Goal: Transaction & Acquisition: Purchase product/service

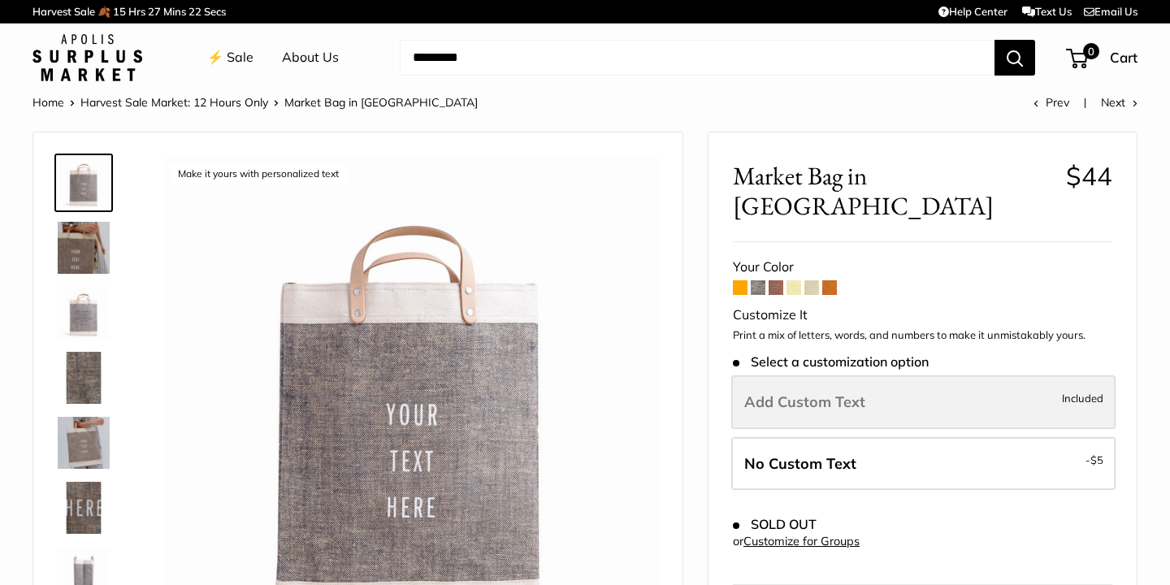
click at [956, 378] on label "Add Custom Text Included" at bounding box center [923, 402] width 384 height 54
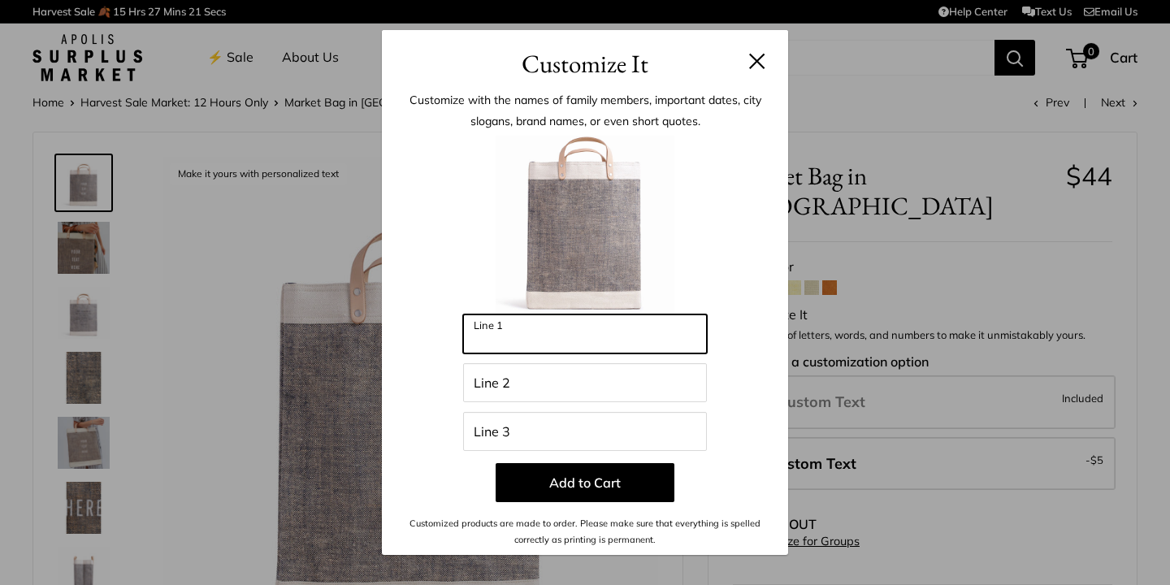
click at [595, 349] on input "Line 1" at bounding box center [585, 333] width 244 height 39
type input "****"
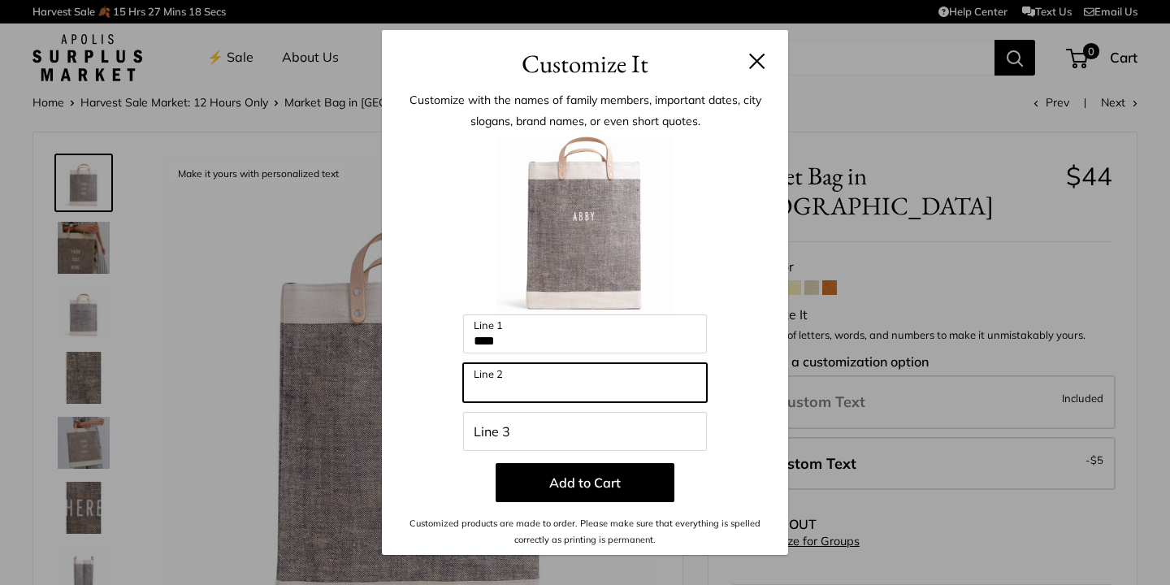
click at [560, 385] on input "Line 2" at bounding box center [585, 382] width 244 height 39
type input "*"
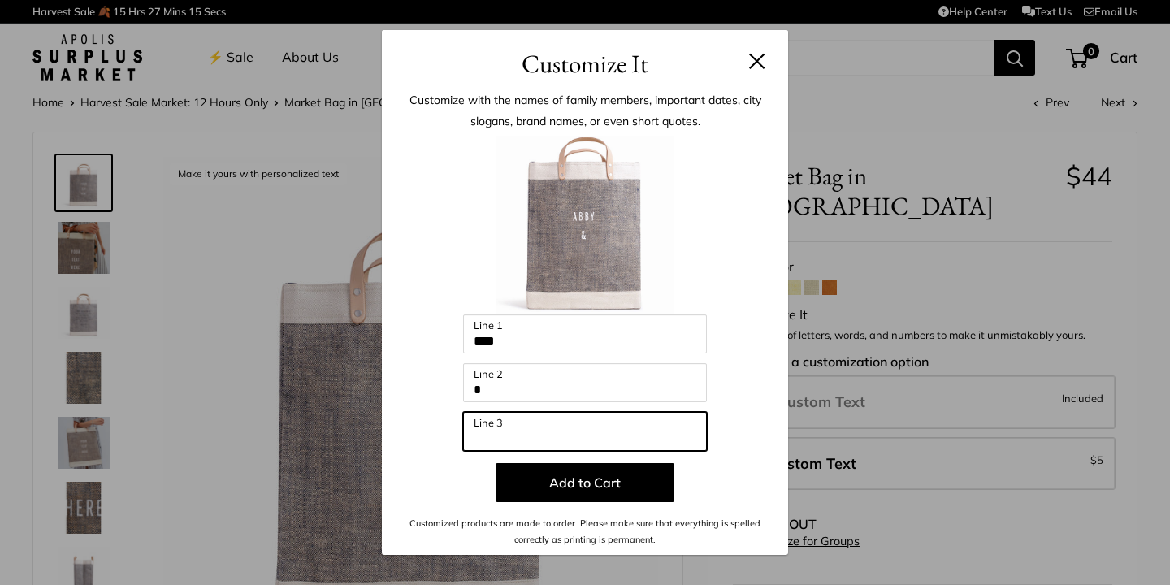
click at [529, 428] on input "Line 3" at bounding box center [585, 431] width 244 height 39
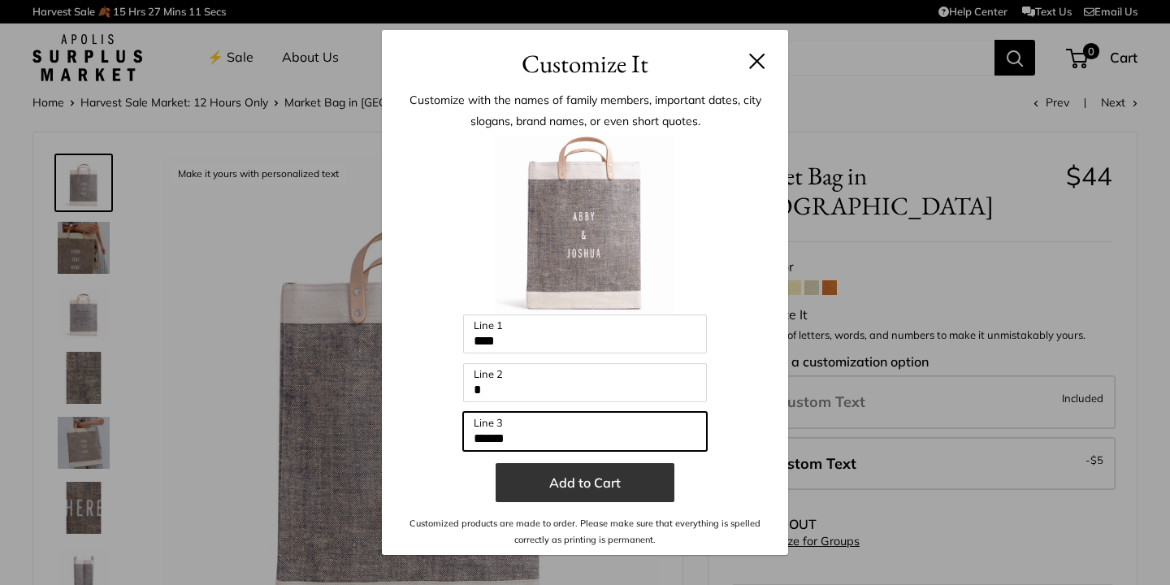
type input "******"
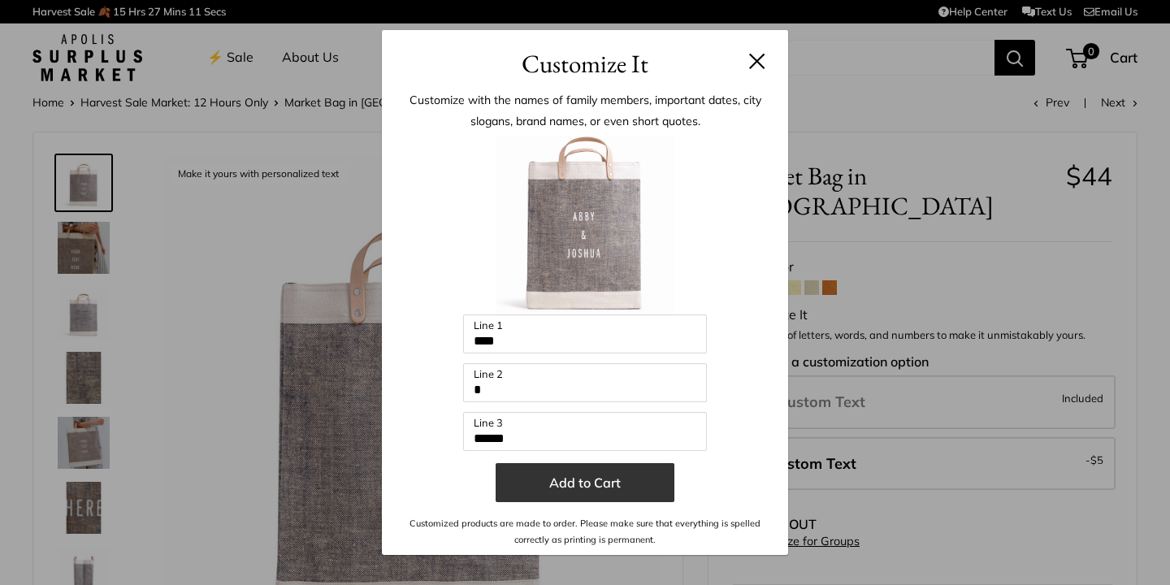
click at [562, 476] on button "Add to Cart" at bounding box center [584, 482] width 179 height 39
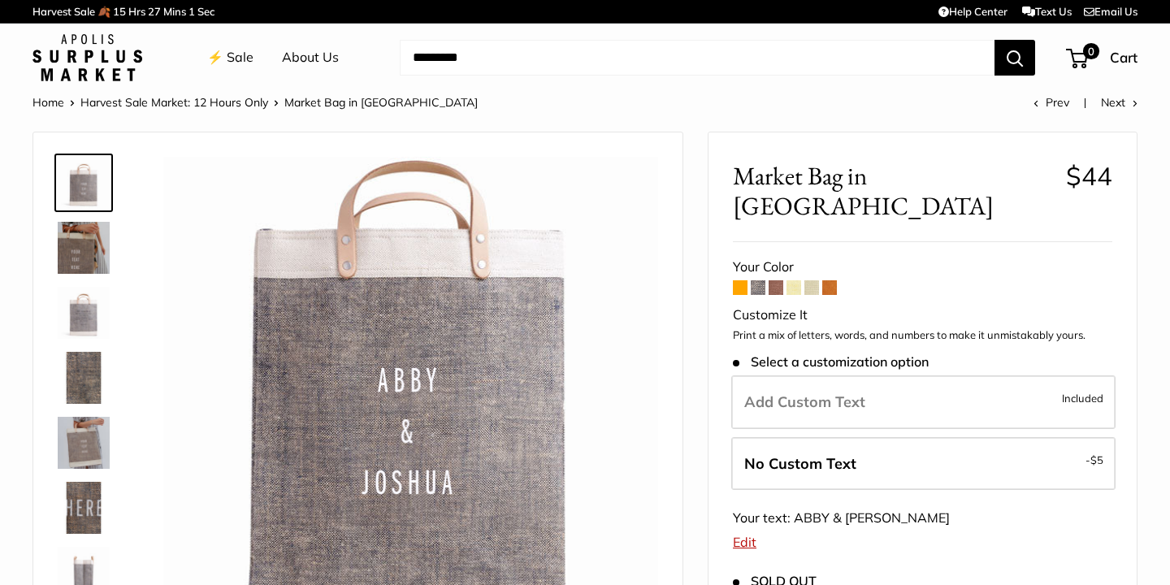
click at [815, 280] on span at bounding box center [811, 287] width 15 height 15
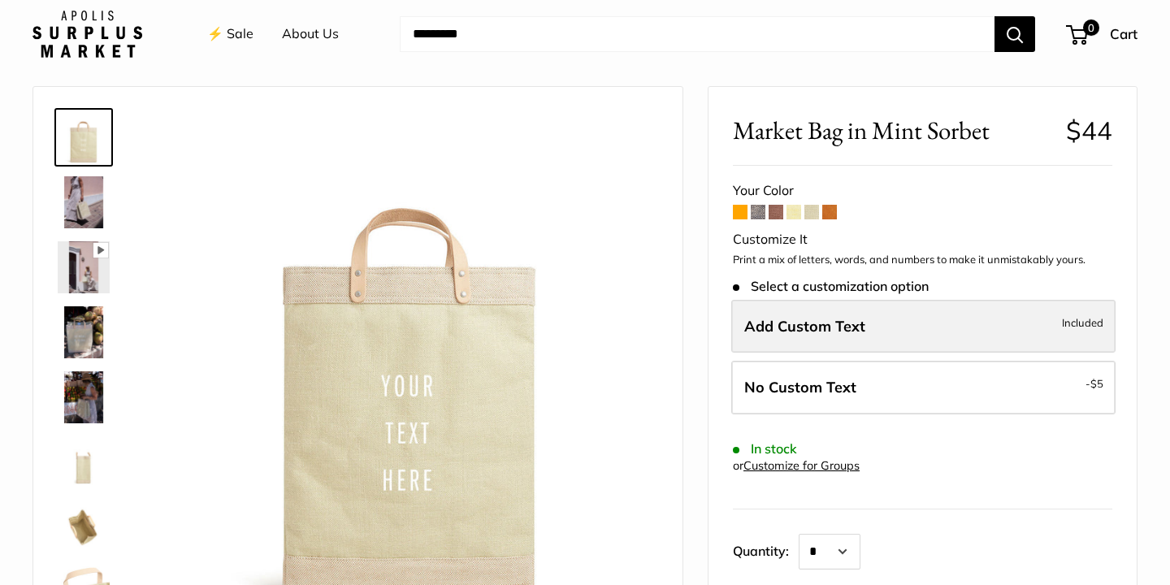
scroll to position [46, 0]
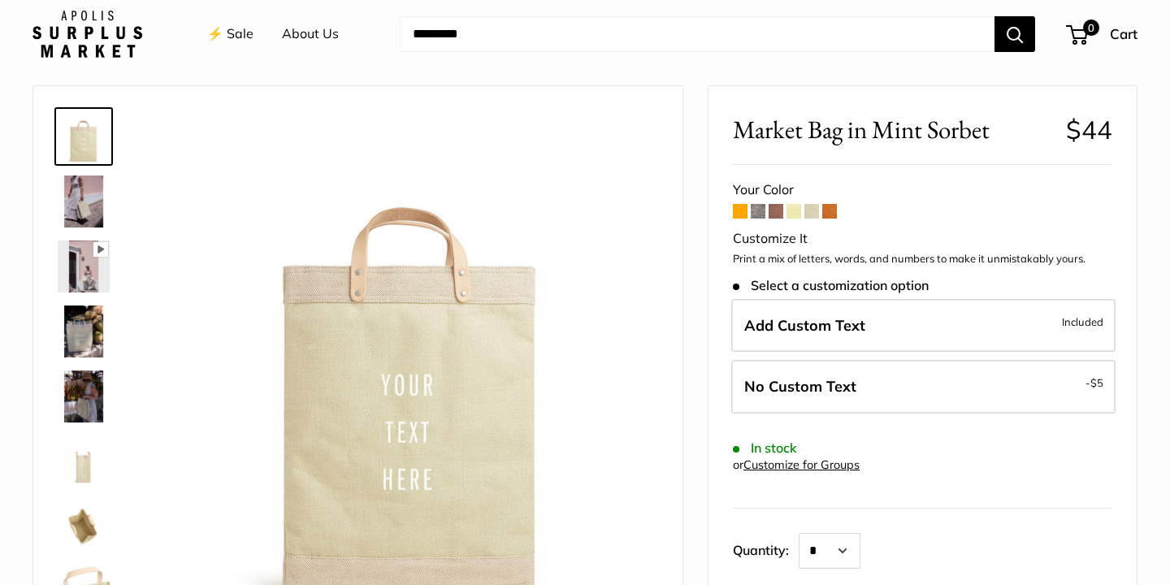
click at [794, 210] on span at bounding box center [793, 211] width 15 height 15
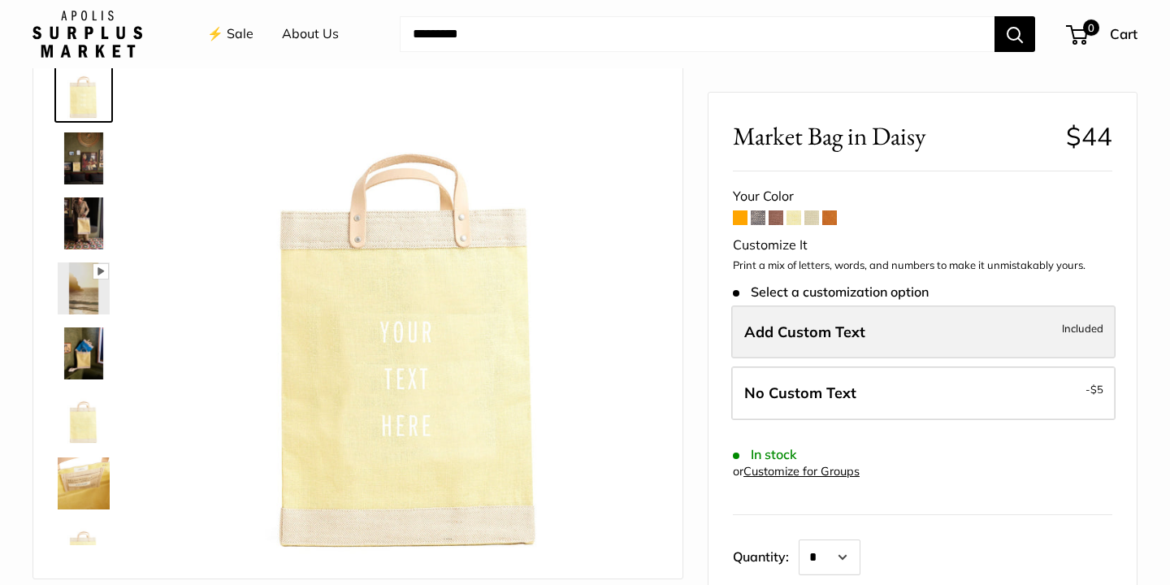
scroll to position [89, 0]
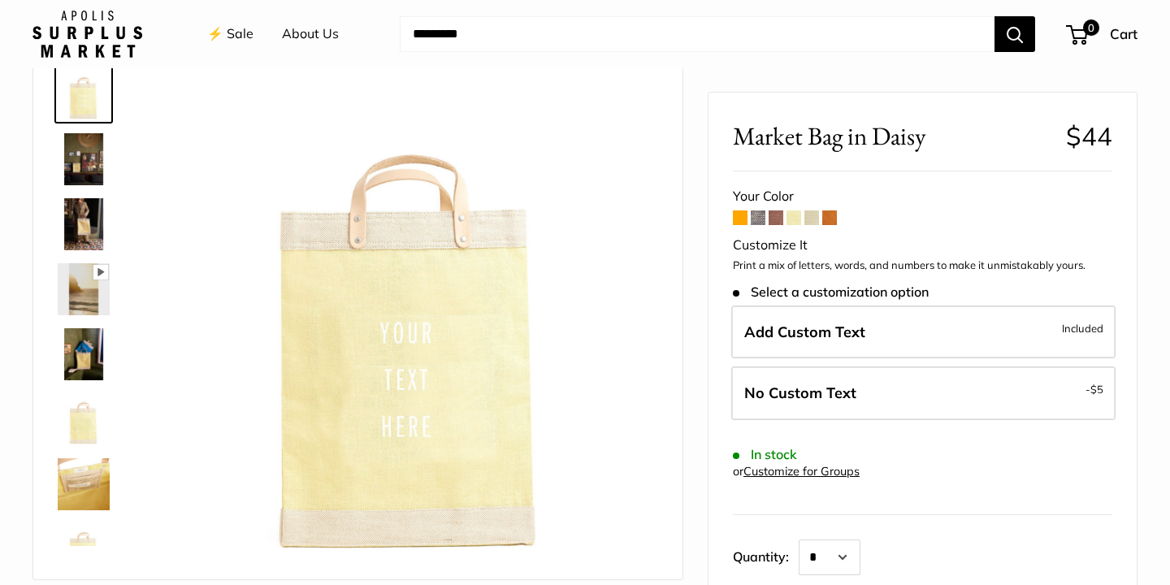
click at [774, 220] on span at bounding box center [775, 217] width 15 height 15
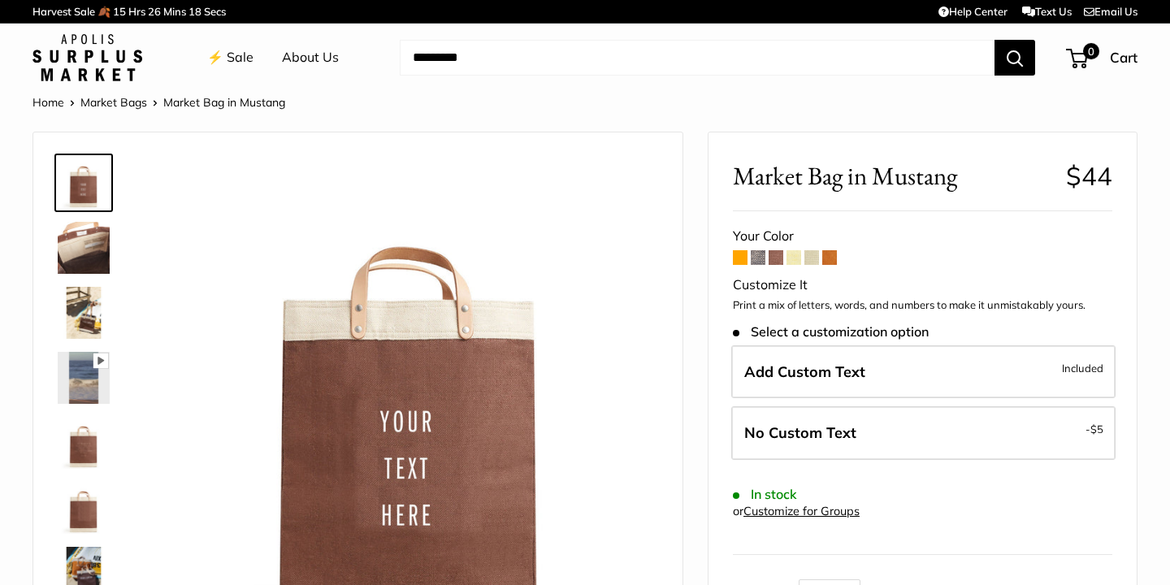
click at [742, 258] on span at bounding box center [740, 257] width 15 height 15
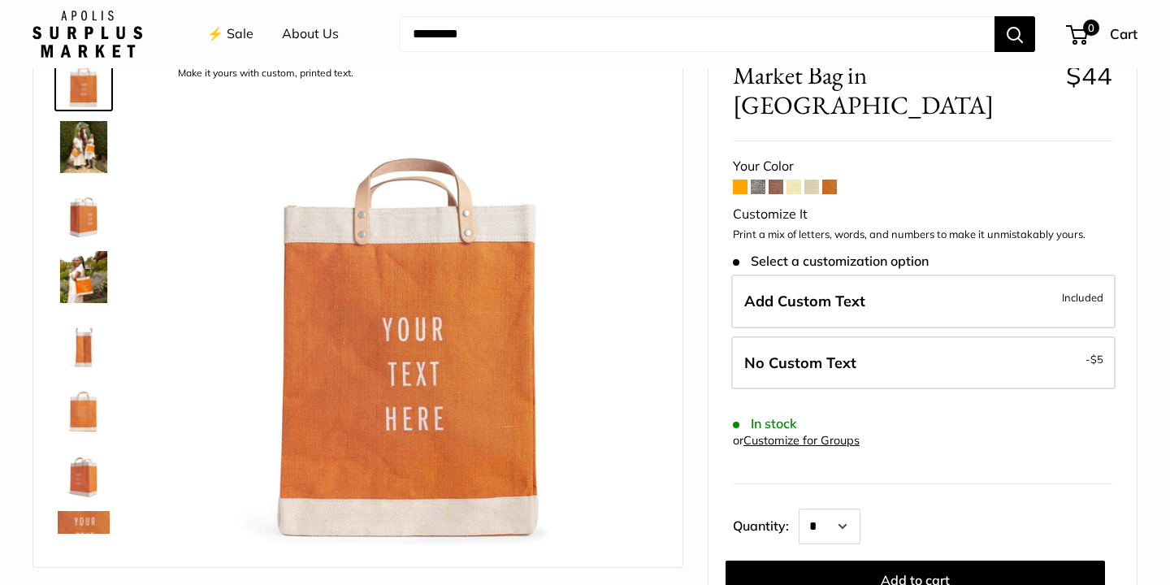
scroll to position [110, 0]
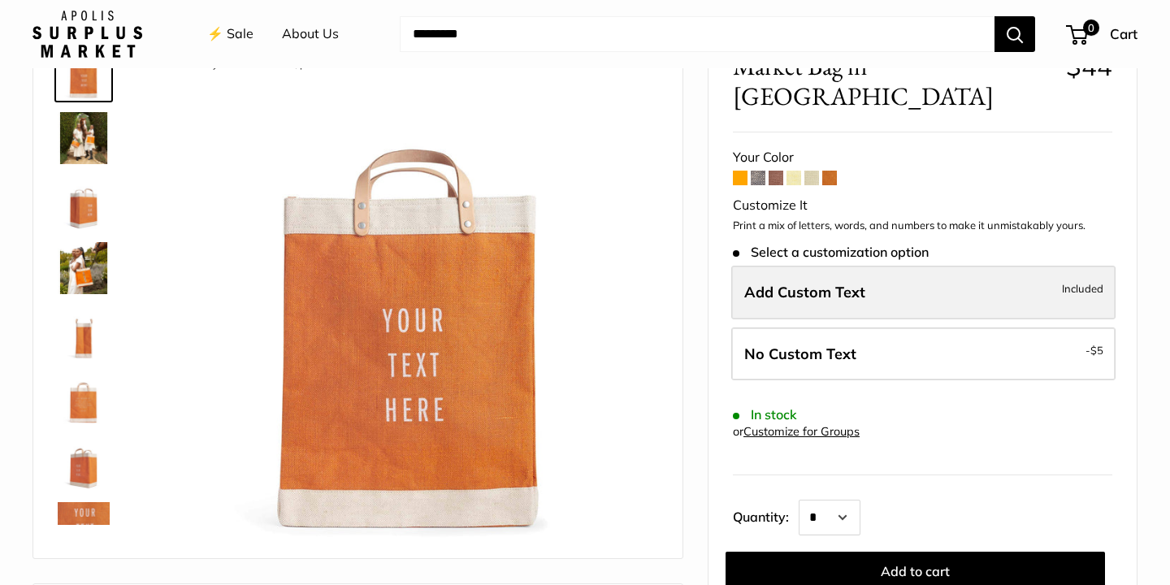
click at [919, 266] on label "Add Custom Text Included" at bounding box center [923, 293] width 384 height 54
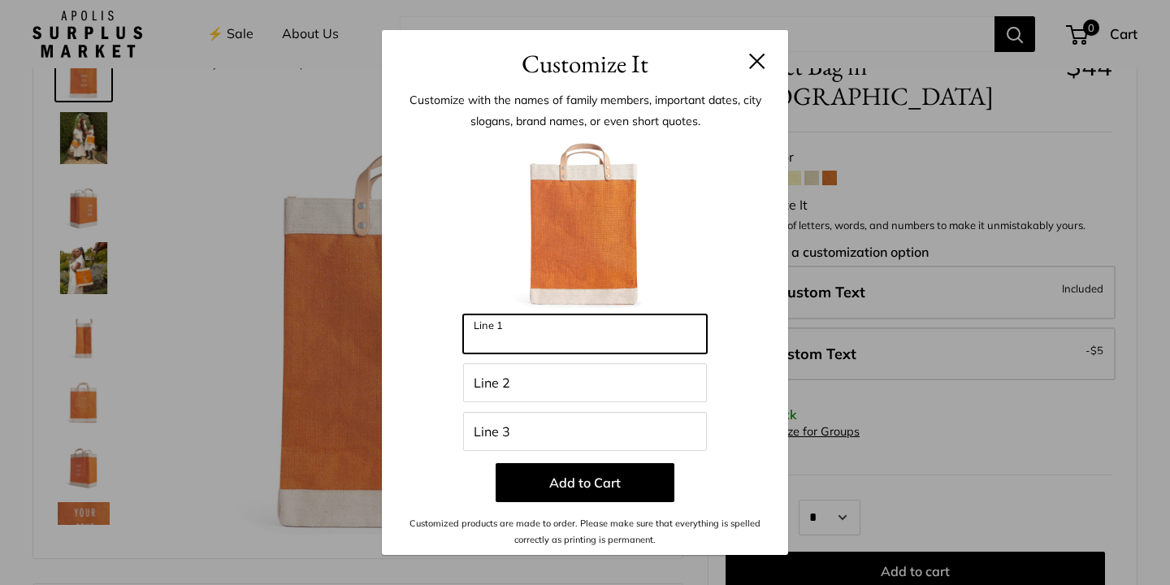
click at [540, 339] on input "Line 1" at bounding box center [585, 333] width 244 height 39
type input "****"
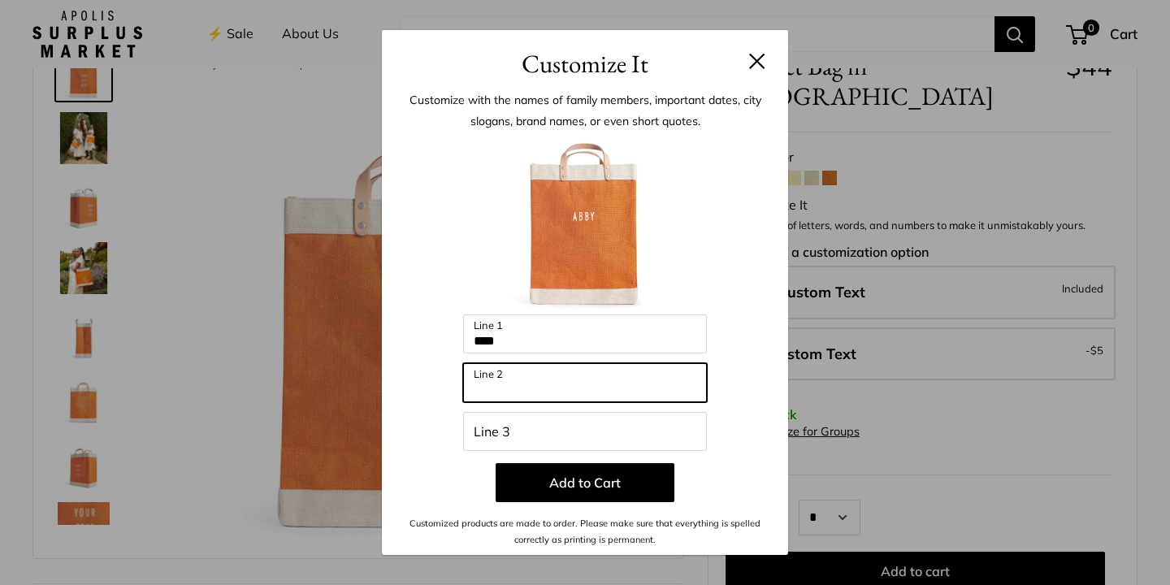
click at [516, 381] on input "Line 2" at bounding box center [585, 382] width 244 height 39
type input "*"
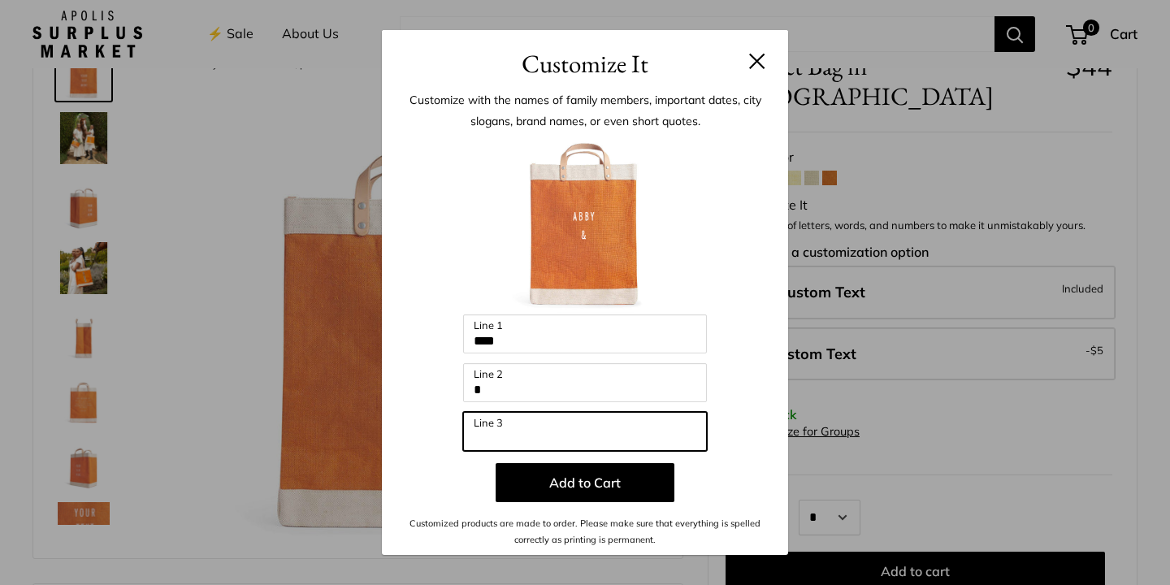
click at [520, 435] on input "Line 3" at bounding box center [585, 431] width 244 height 39
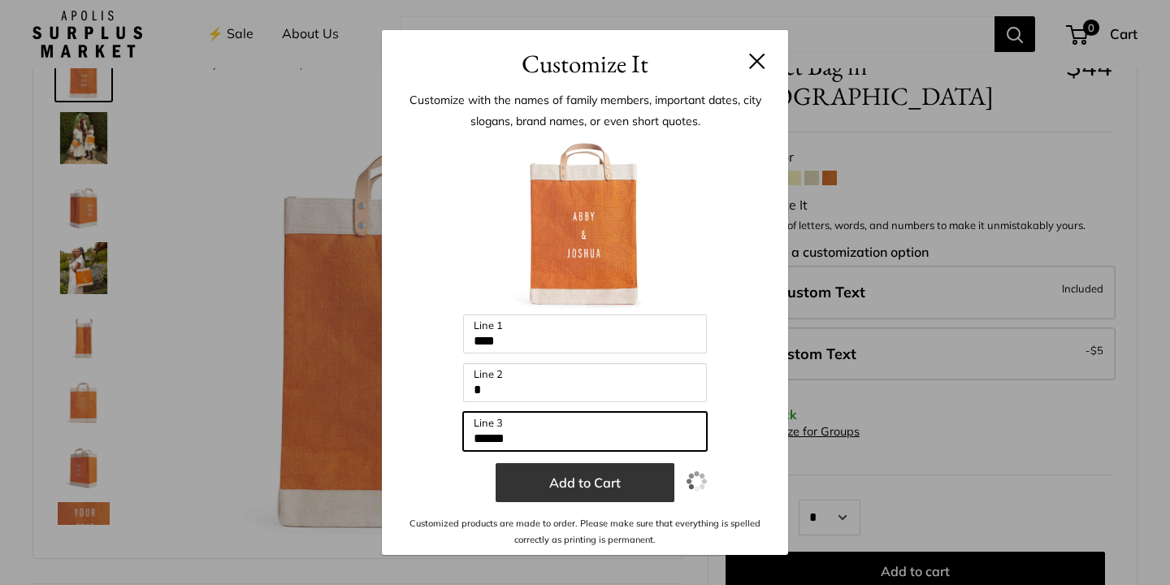
type input "******"
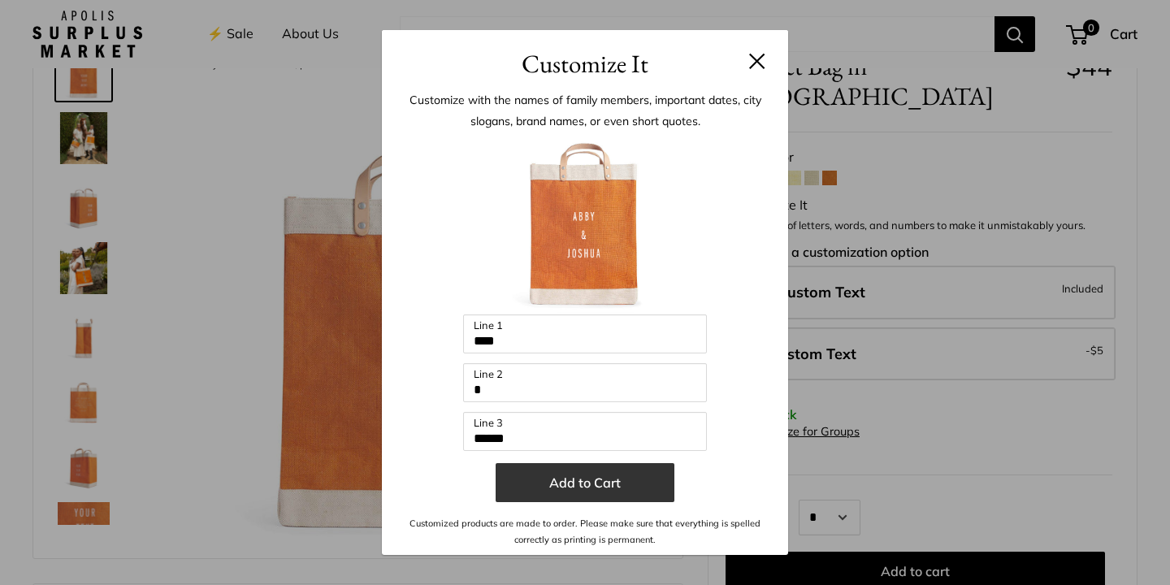
click at [567, 482] on button "Add to Cart" at bounding box center [584, 482] width 179 height 39
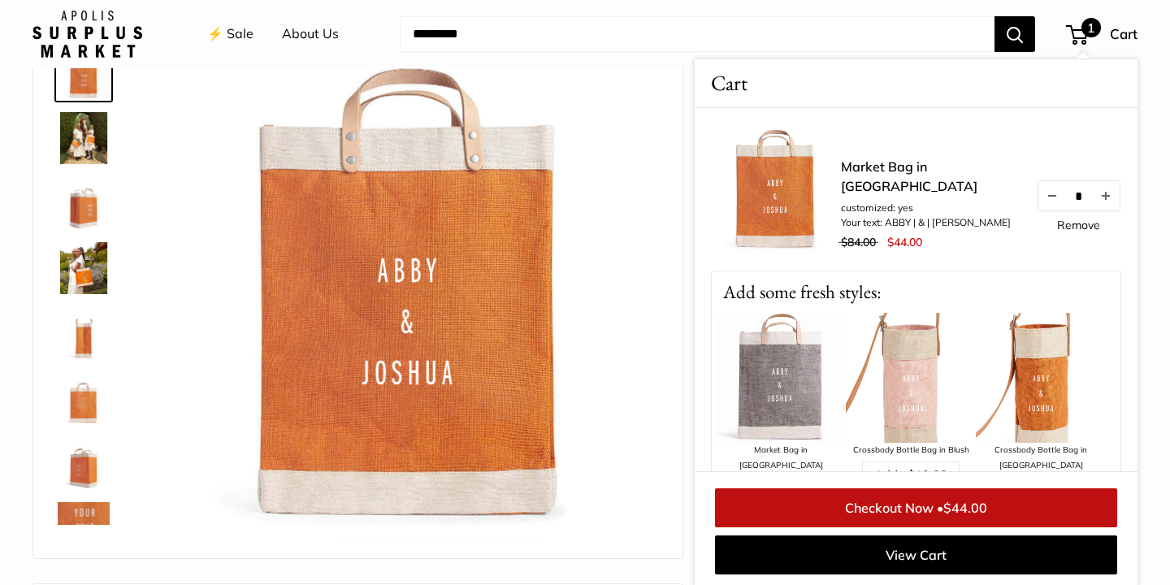
click at [233, 31] on link "⚡️ Sale" at bounding box center [230, 34] width 46 height 24
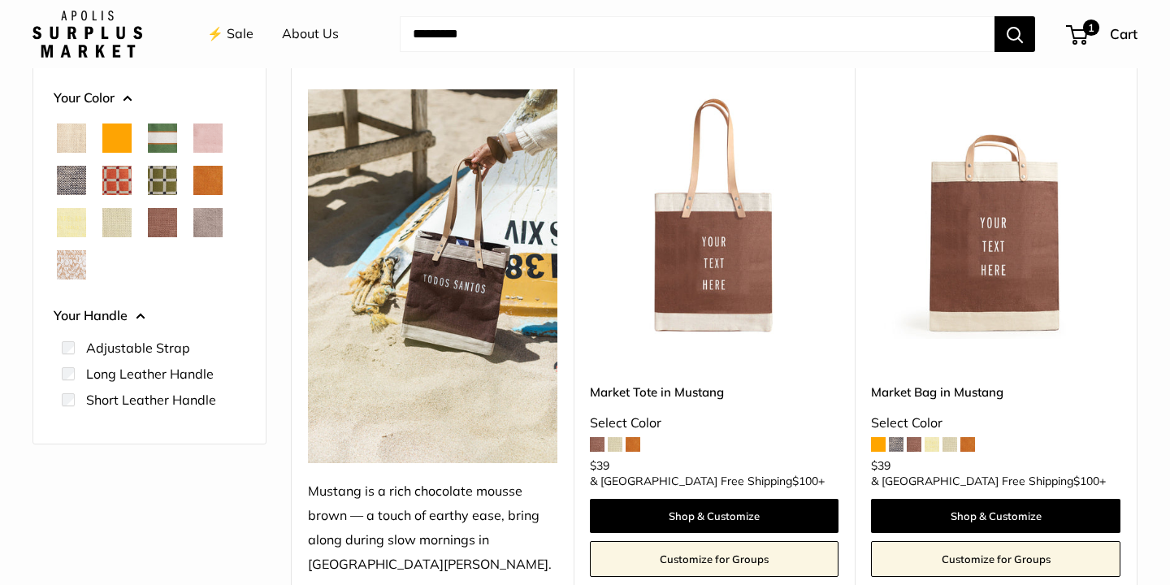
scroll to position [266, 0]
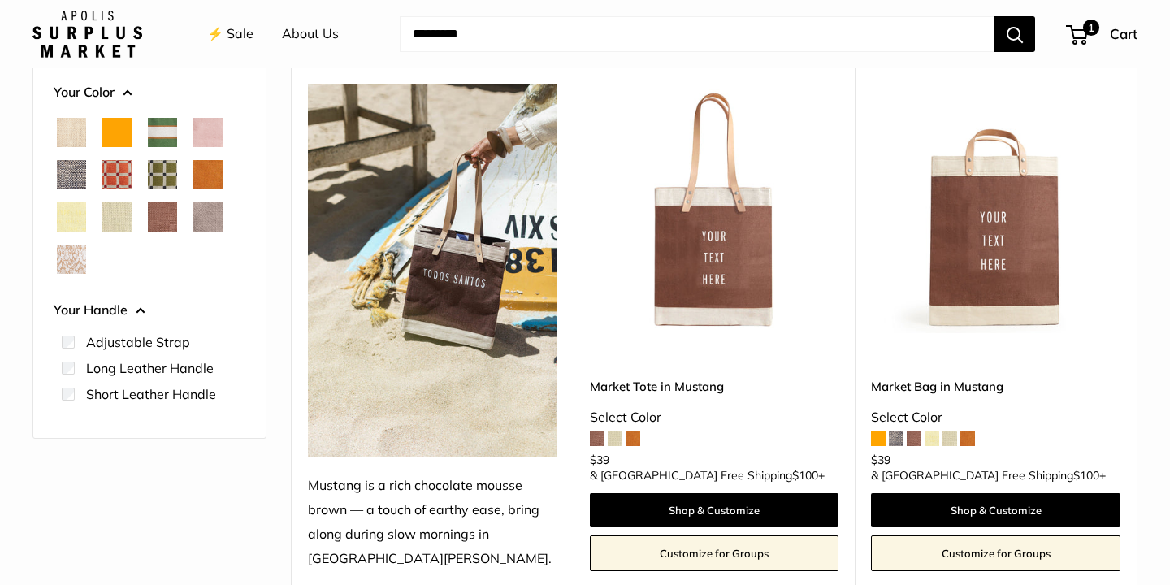
click at [71, 264] on span "White Porcelain" at bounding box center [71, 258] width 29 height 29
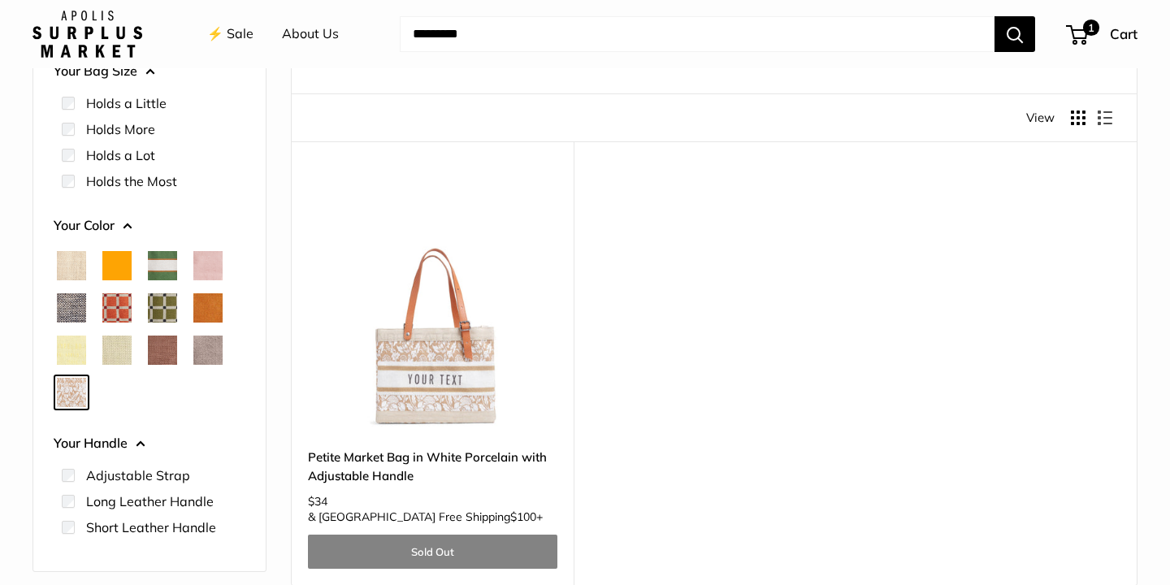
scroll to position [174, 0]
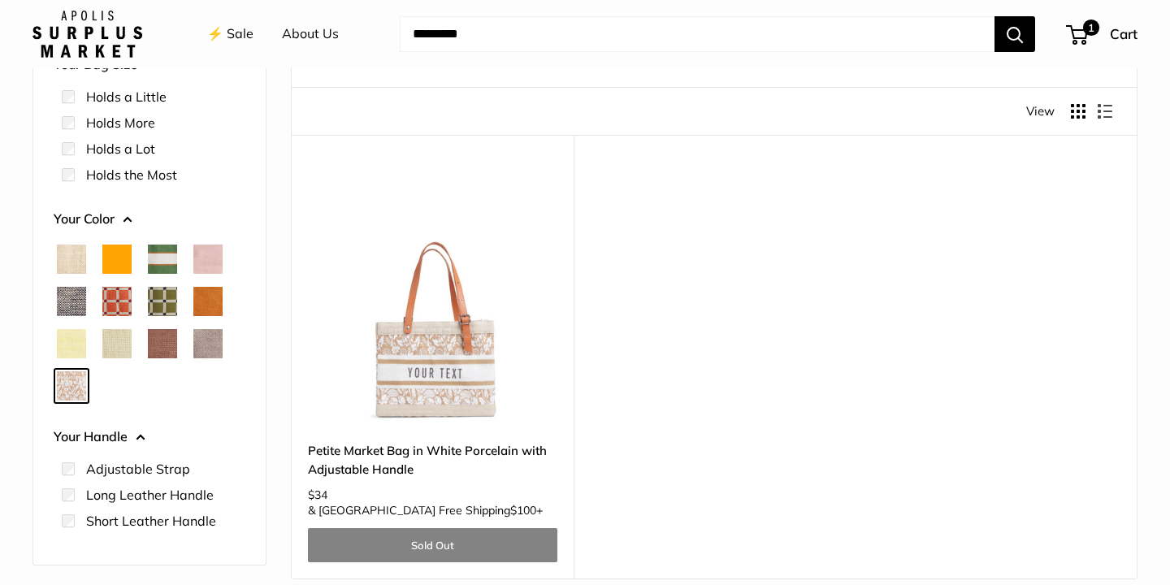
click at [119, 296] on span "Chenille Window Brick" at bounding box center [116, 301] width 29 height 29
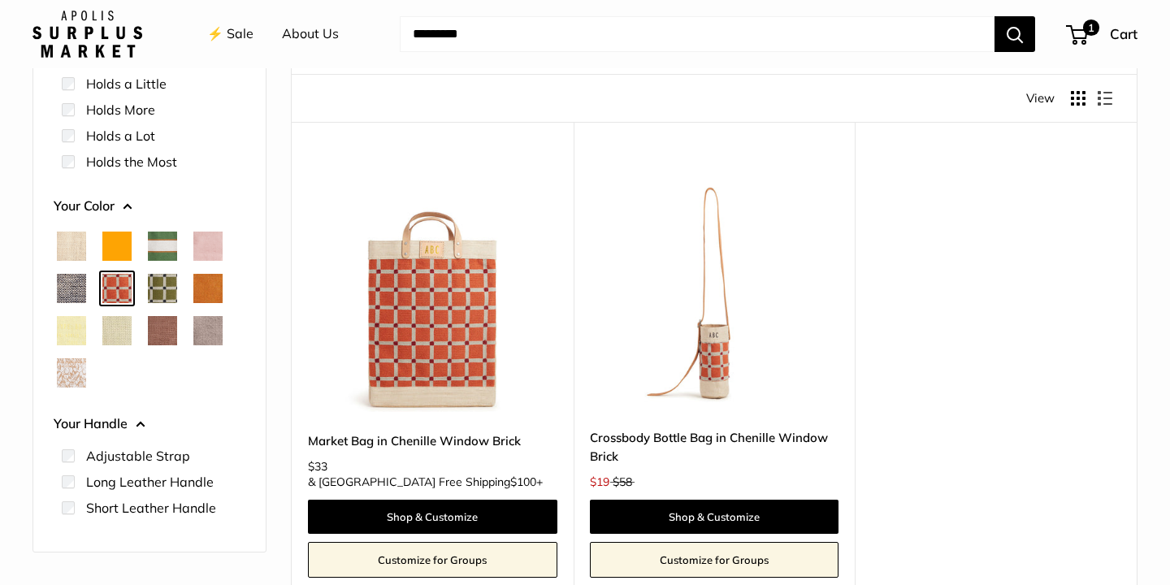
scroll to position [190, 0]
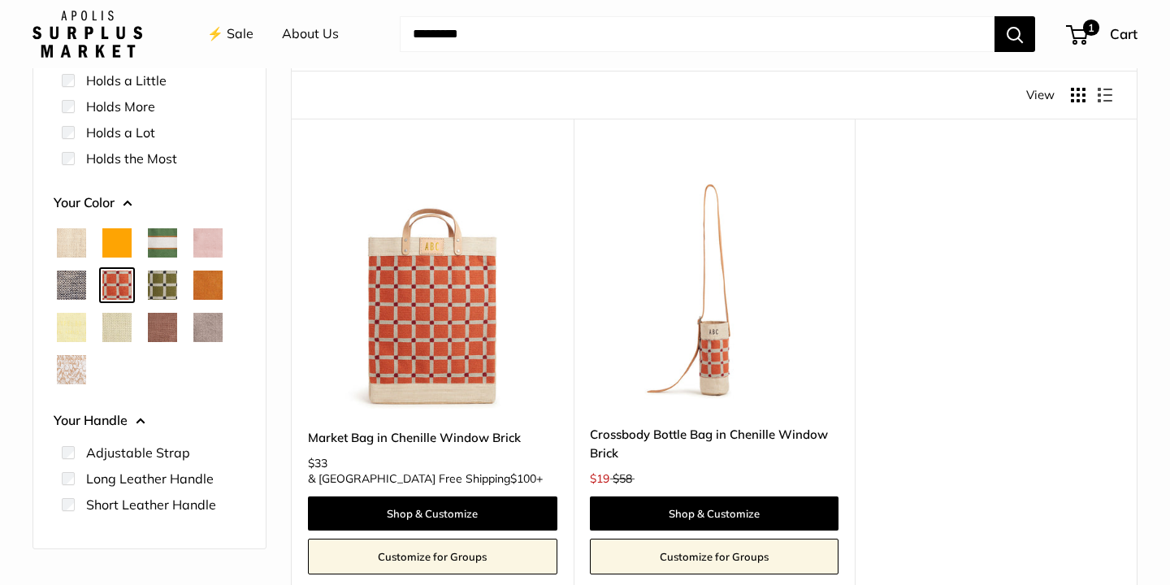
click at [162, 279] on span "Chenille Window Sage" at bounding box center [162, 284] width 29 height 29
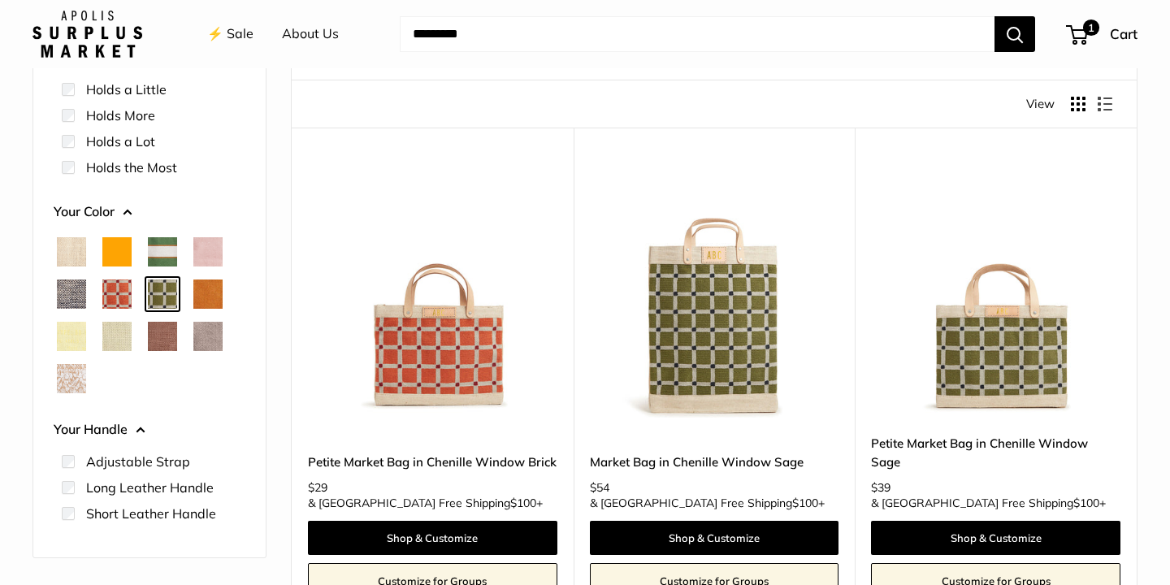
scroll to position [214, 0]
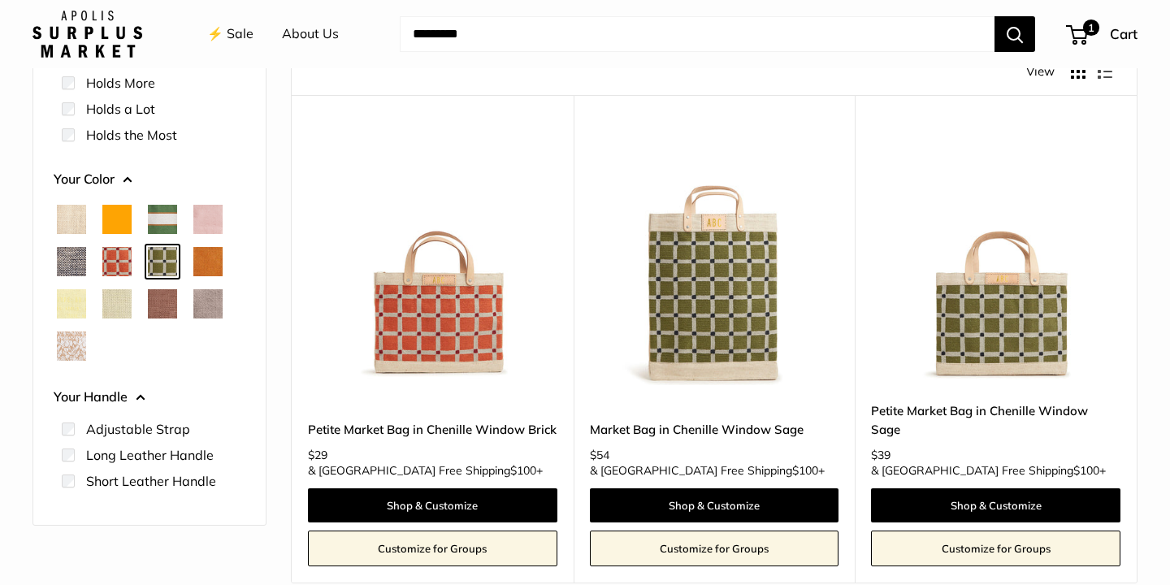
click at [157, 209] on span "Court Green" at bounding box center [162, 219] width 29 height 29
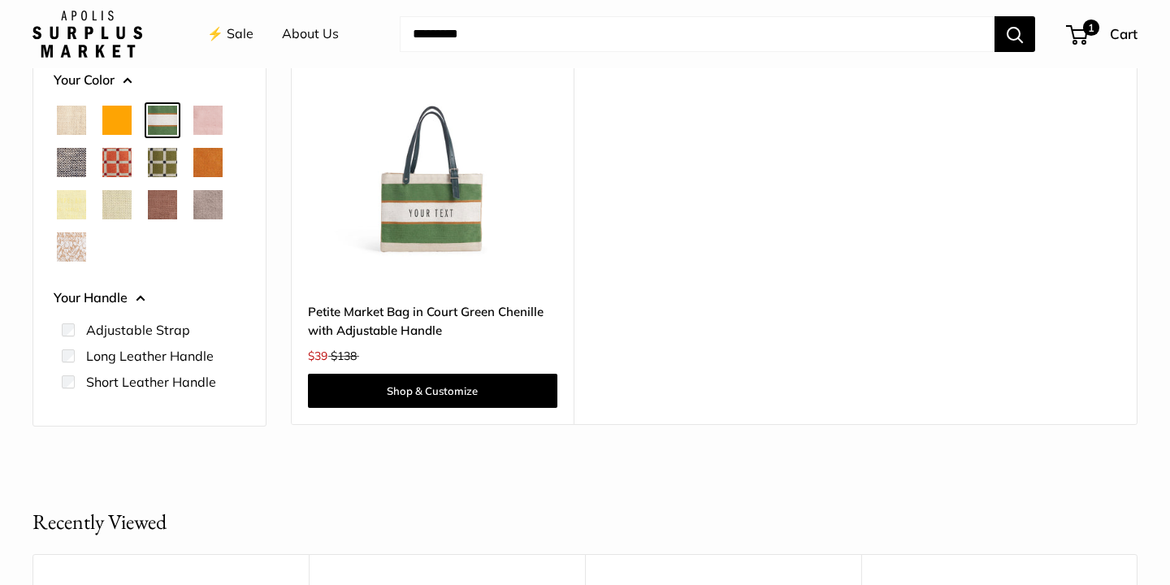
scroll to position [314, 0]
click at [206, 115] on span "Blush" at bounding box center [207, 119] width 29 height 29
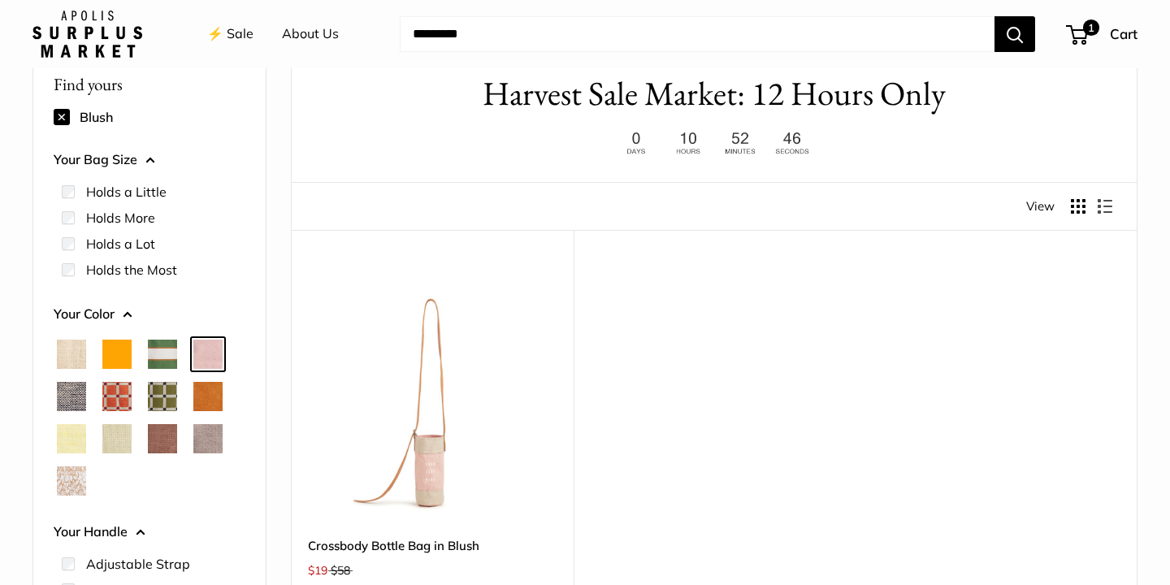
scroll to position [43, 0]
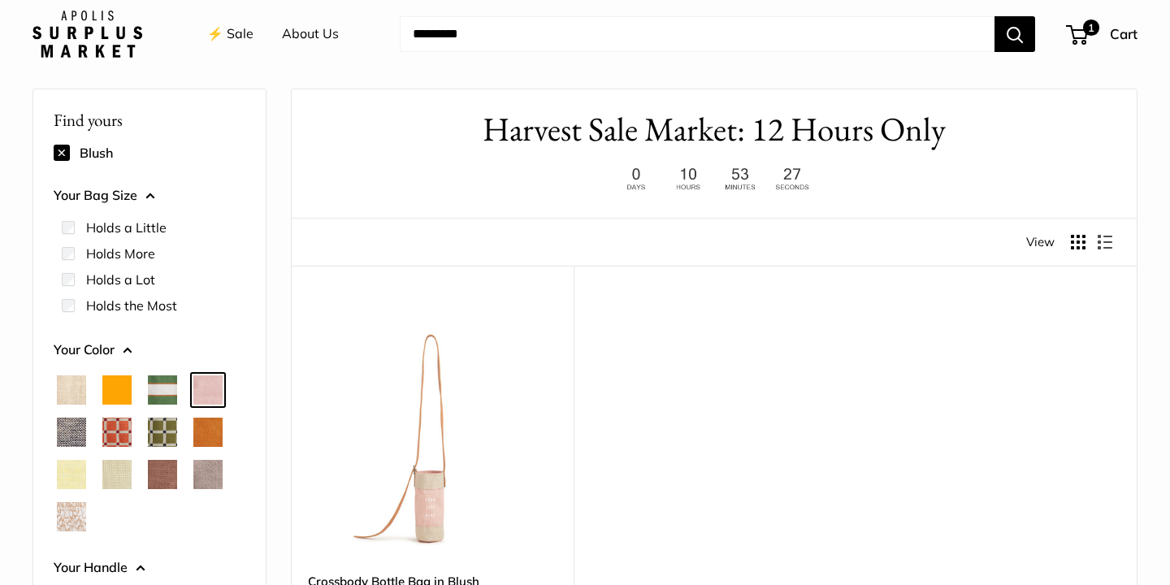
click at [233, 32] on link "⚡️ Sale" at bounding box center [230, 34] width 46 height 24
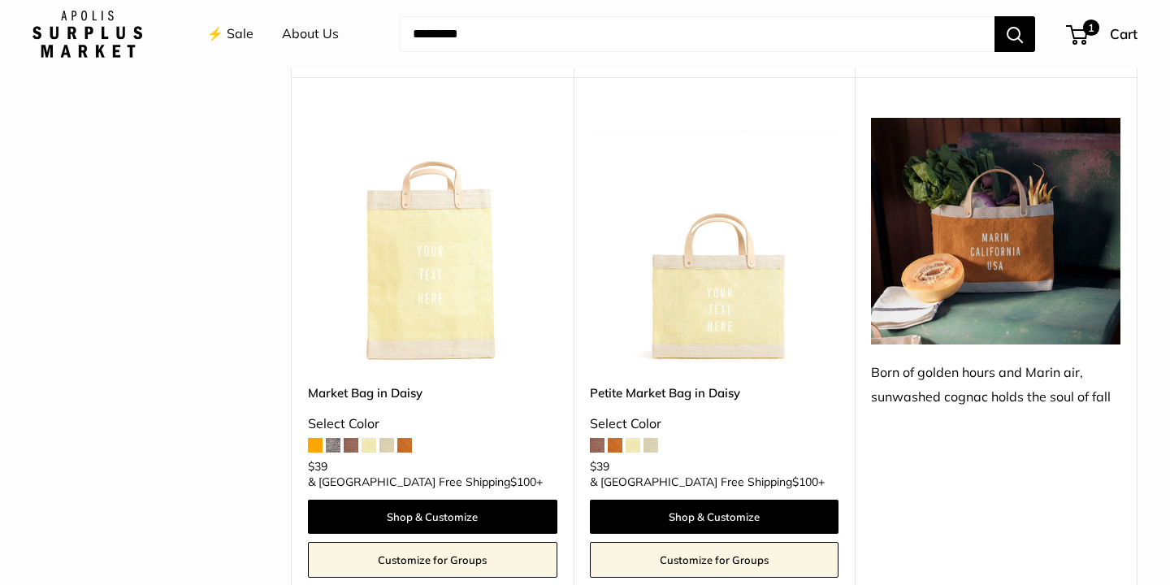
scroll to position [1815, 0]
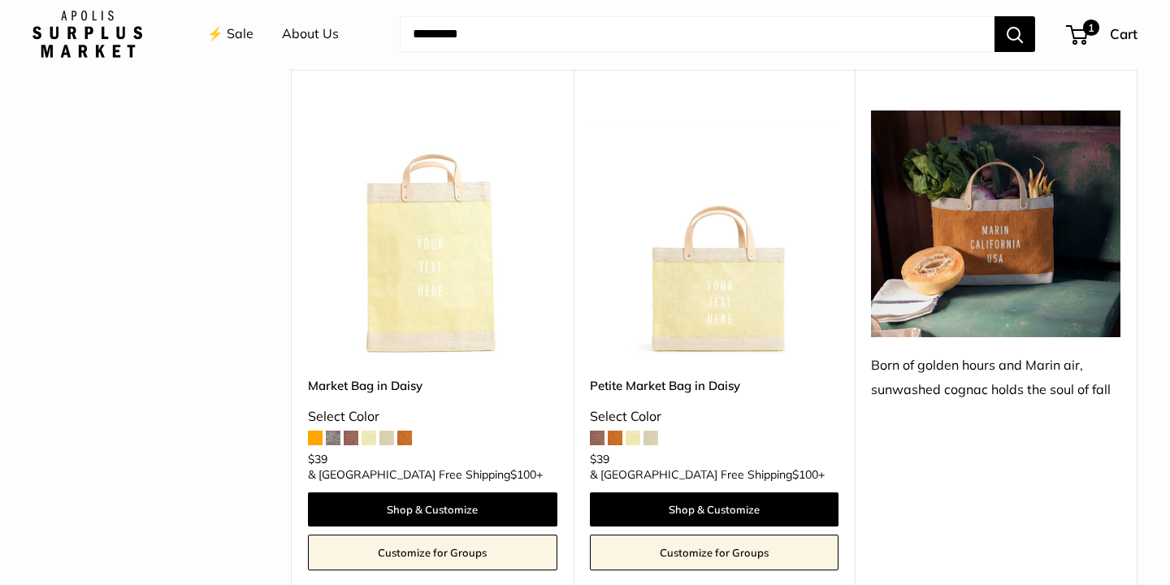
click at [0, 0] on img at bounding box center [0, 0] width 0 height 0
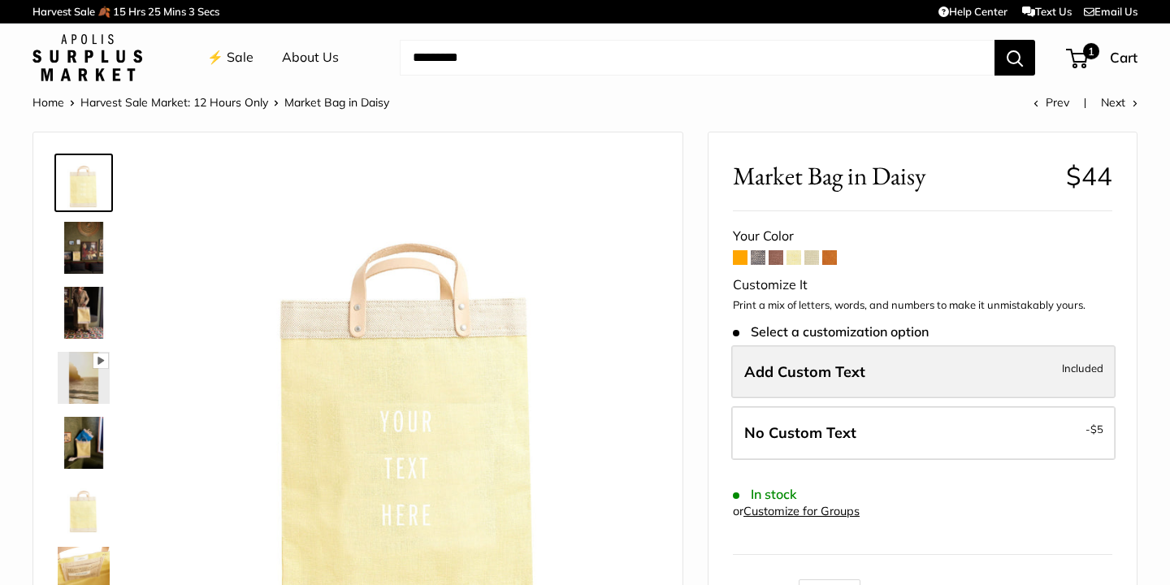
click at [833, 379] on label "Add Custom Text Included" at bounding box center [923, 372] width 384 height 54
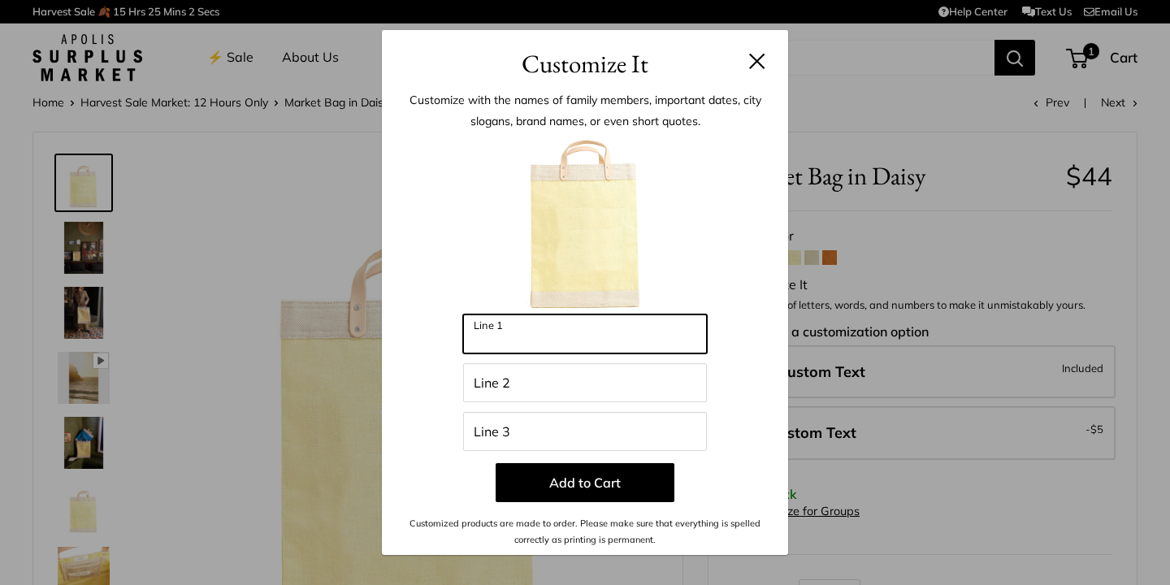
click at [582, 335] on input "Line 1" at bounding box center [585, 333] width 244 height 39
type input "****"
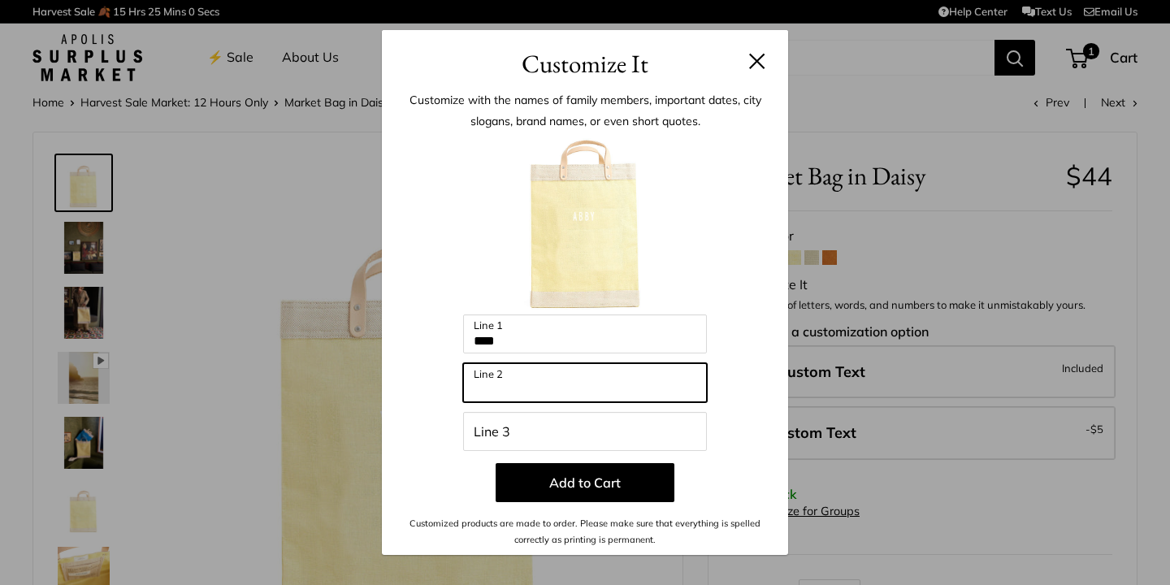
click at [551, 387] on input "Line 2" at bounding box center [585, 382] width 244 height 39
type input "*"
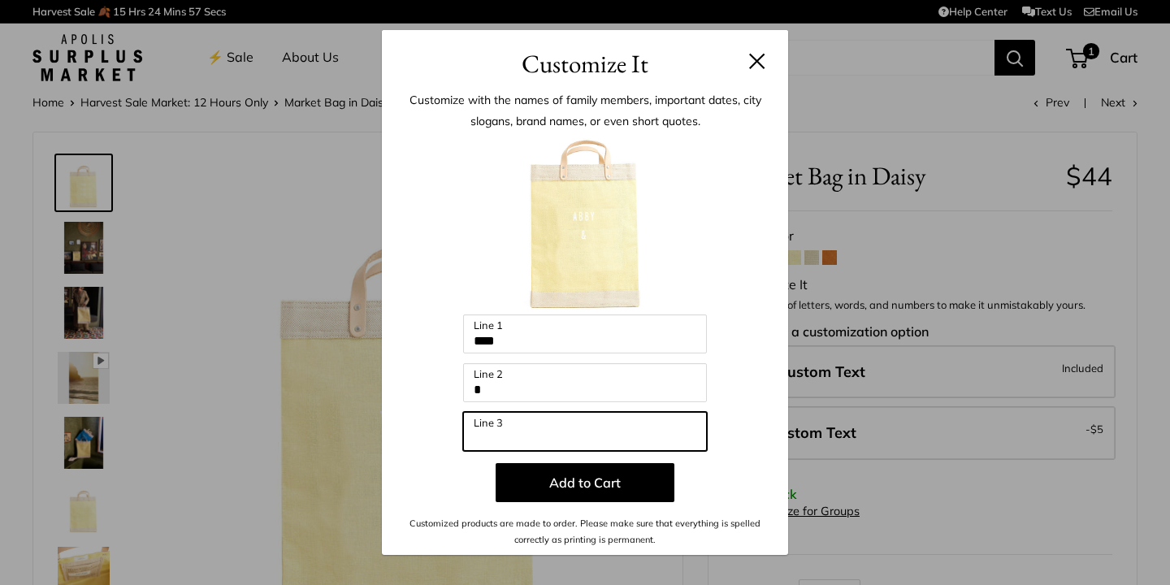
click at [525, 436] on input "Line 3" at bounding box center [585, 431] width 244 height 39
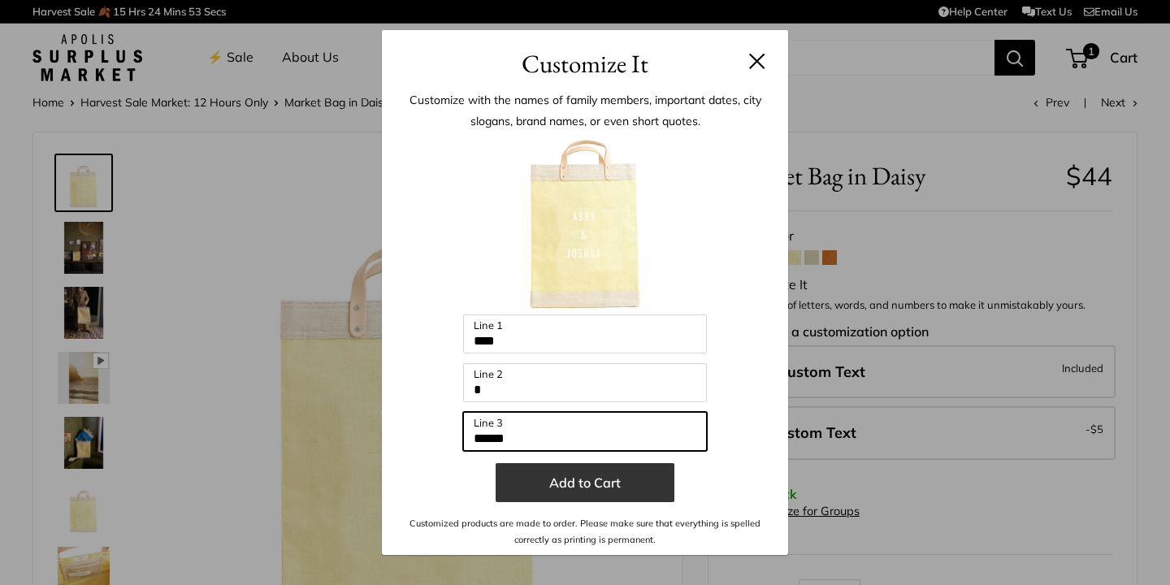
type input "******"
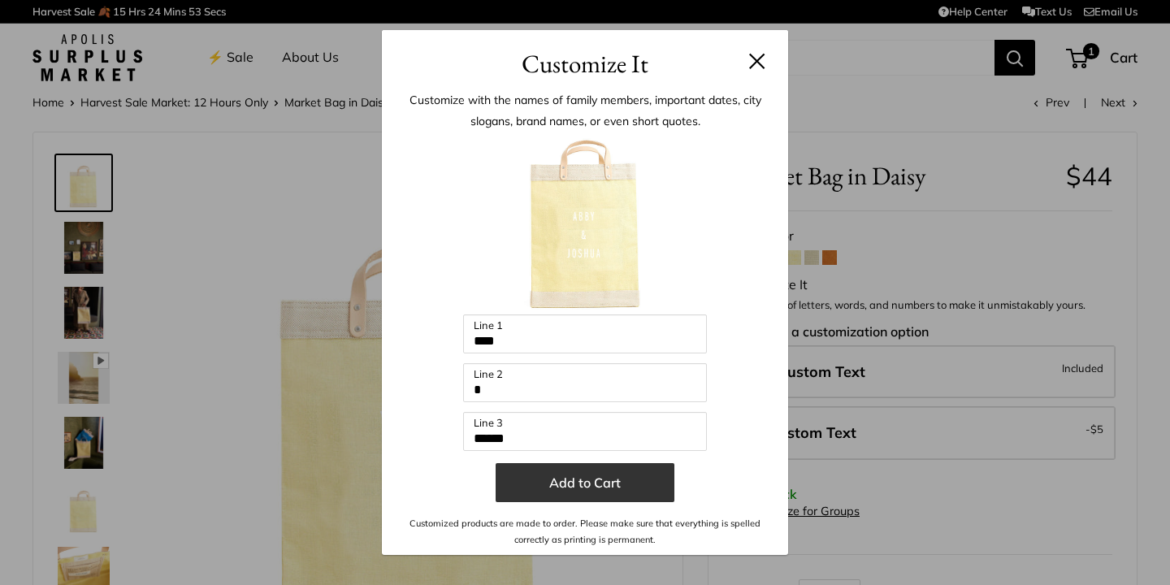
click at [560, 480] on button "Add to Cart" at bounding box center [584, 482] width 179 height 39
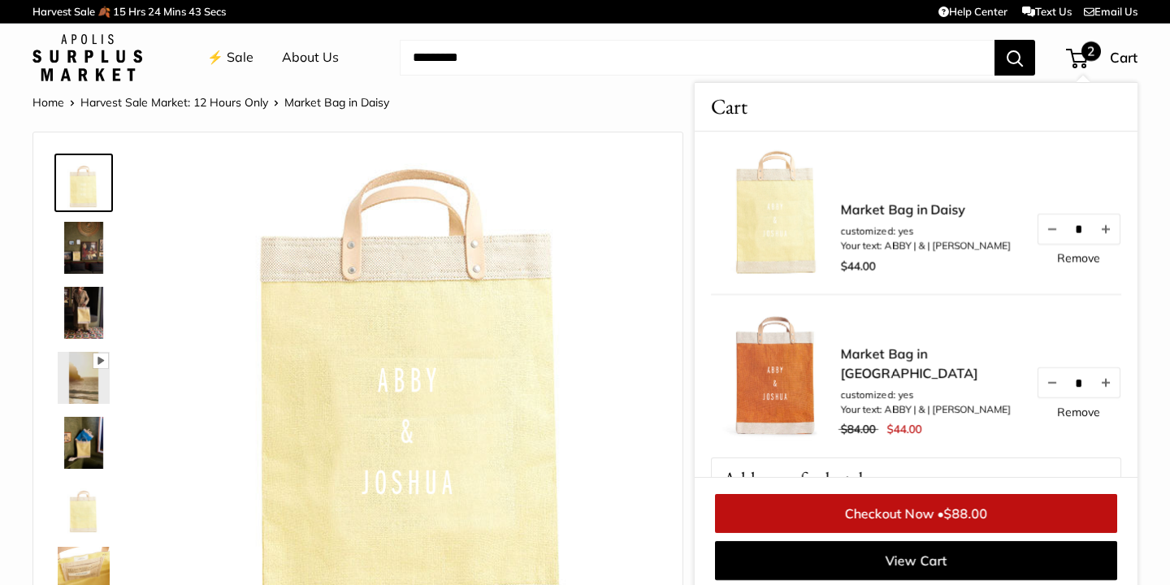
click at [1059, 417] on link "Remove" at bounding box center [1078, 411] width 43 height 11
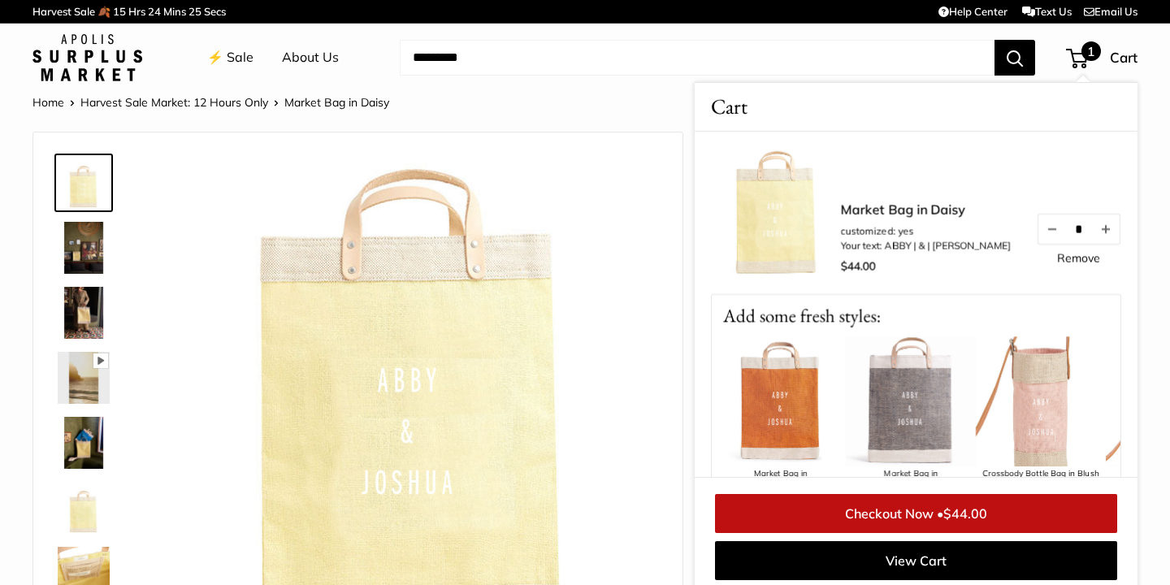
click at [230, 54] on link "⚡️ Sale" at bounding box center [230, 57] width 46 height 24
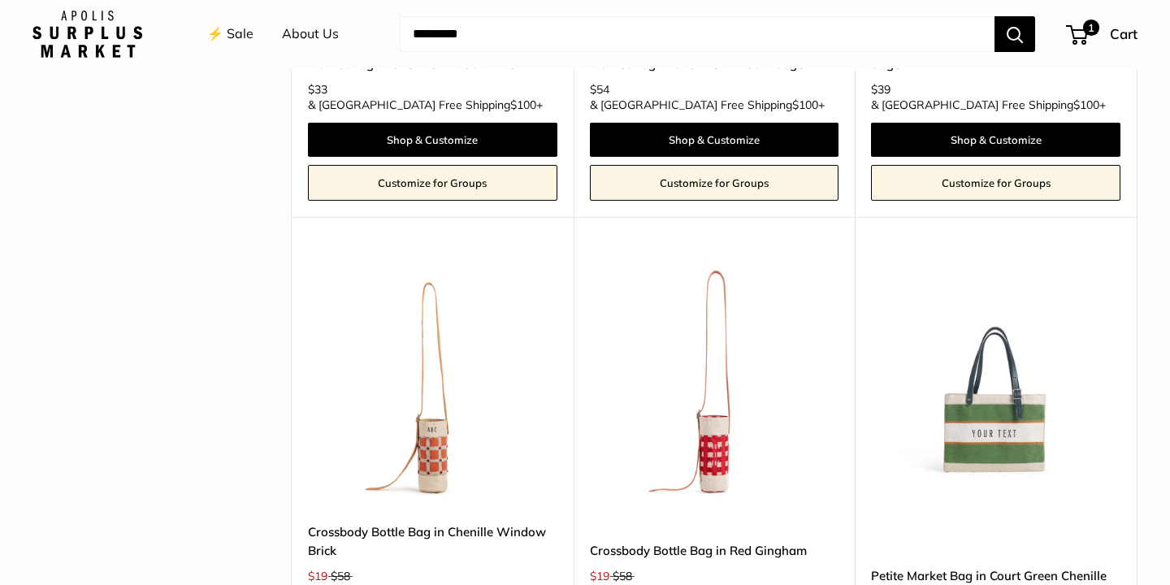
scroll to position [3623, 0]
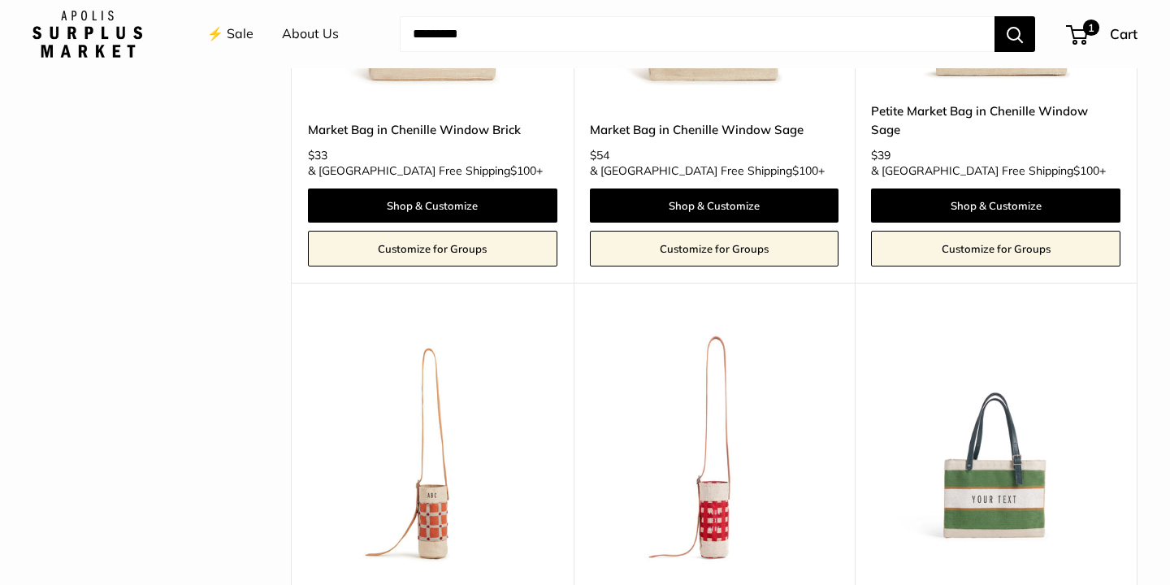
click at [0, 0] on img at bounding box center [0, 0] width 0 height 0
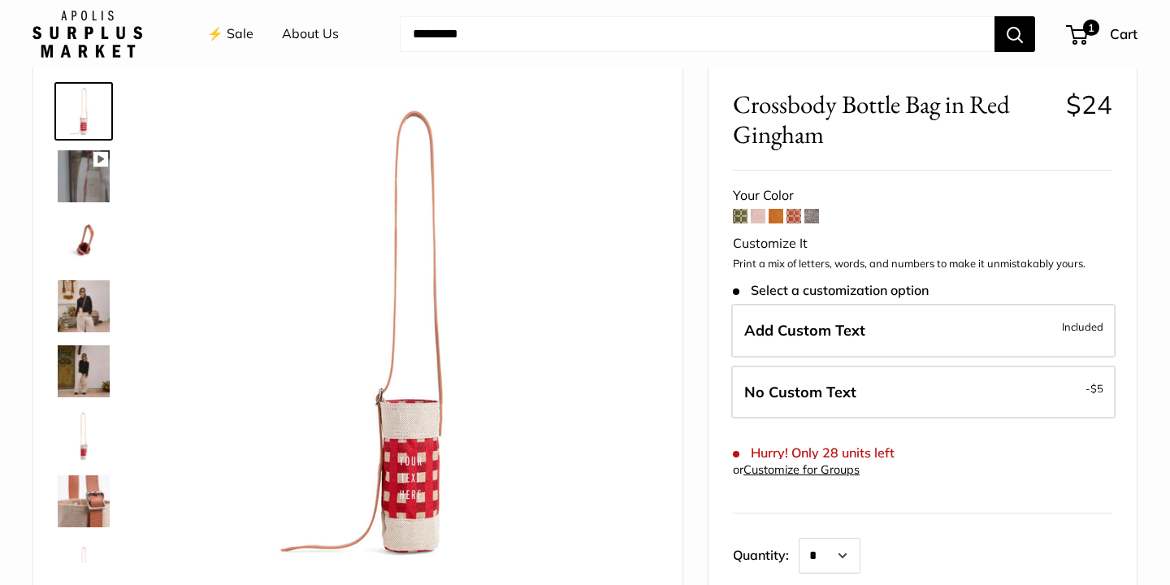
scroll to position [78, 0]
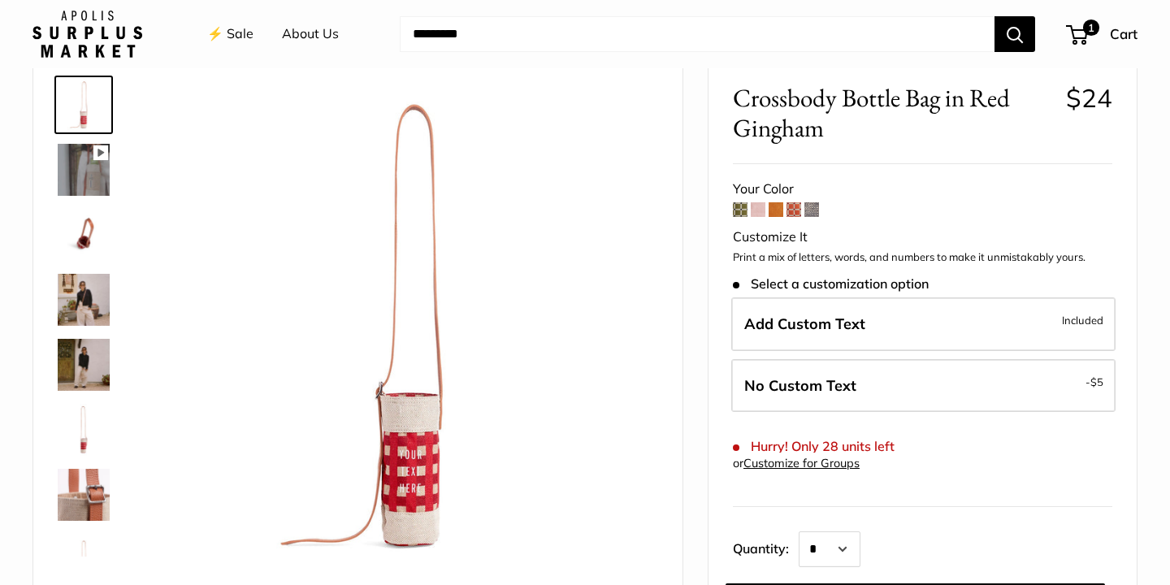
click at [82, 231] on img at bounding box center [84, 235] width 52 height 52
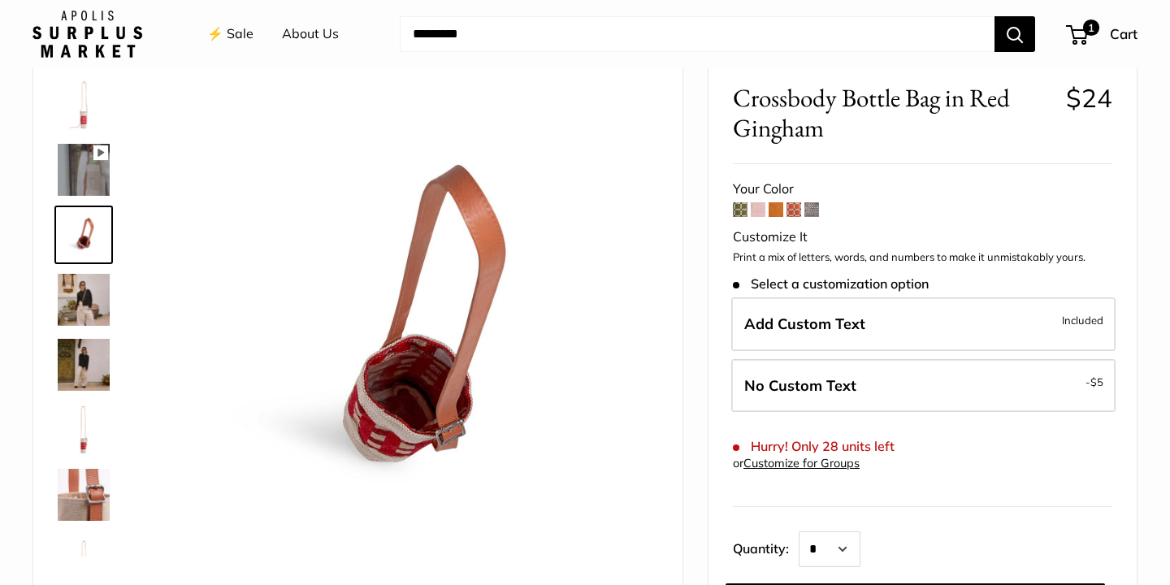
click at [89, 288] on img at bounding box center [84, 300] width 52 height 52
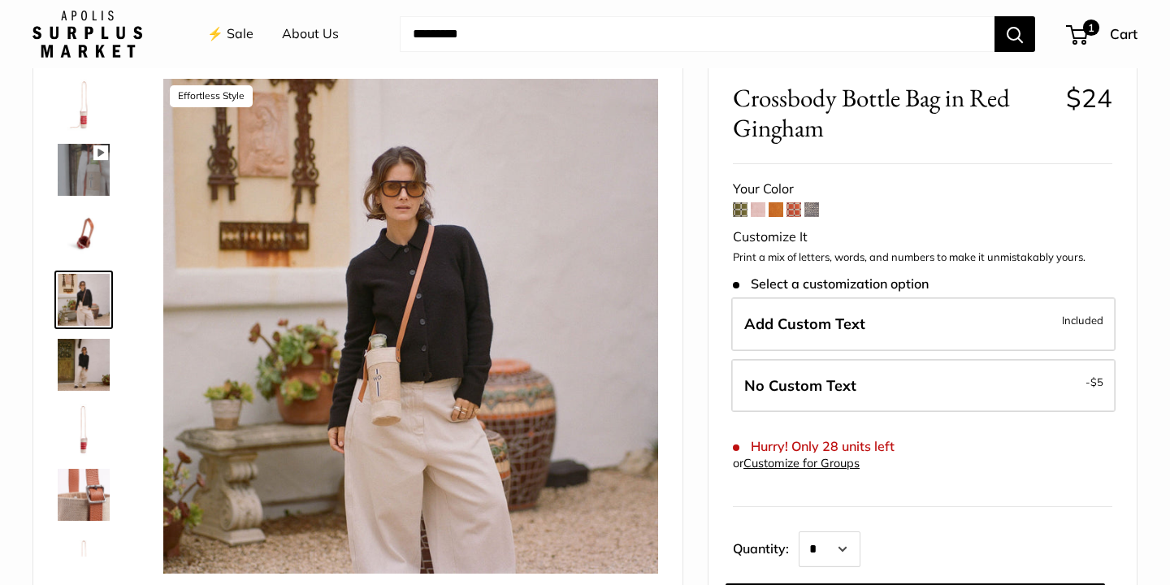
click at [81, 363] on img at bounding box center [84, 365] width 52 height 52
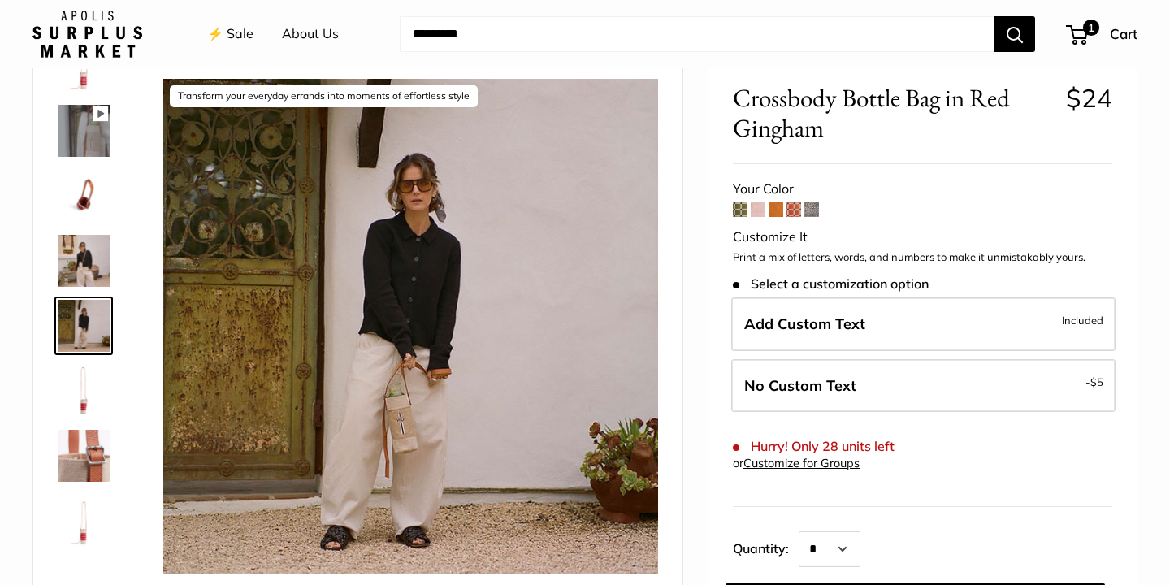
click at [74, 443] on img at bounding box center [84, 456] width 52 height 52
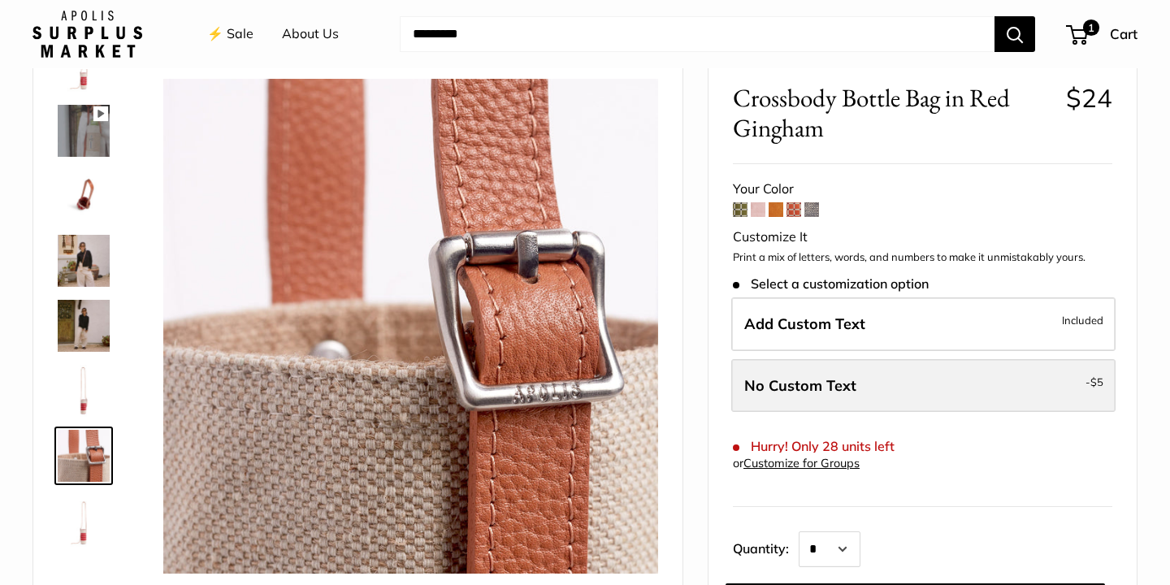
click at [990, 369] on label "No Custom Text - $5" at bounding box center [923, 386] width 384 height 54
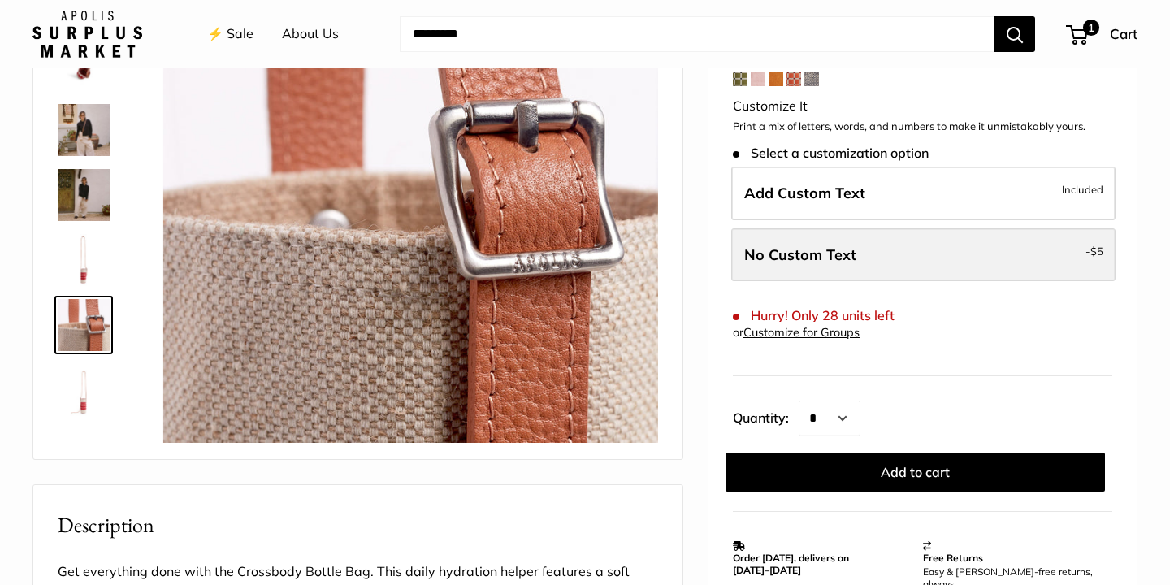
scroll to position [214, 0]
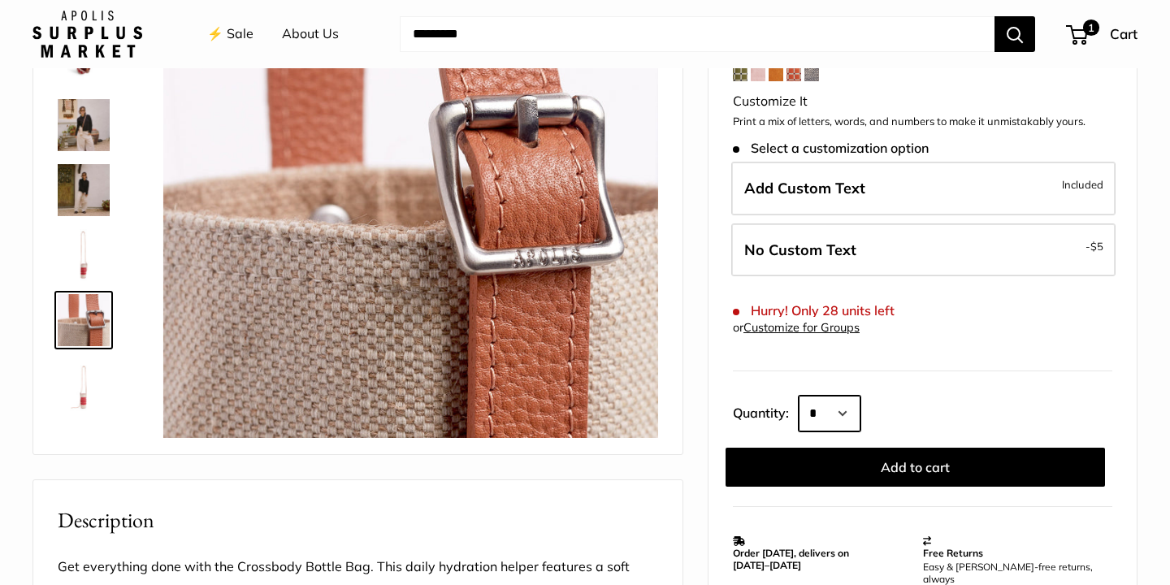
select select "*"
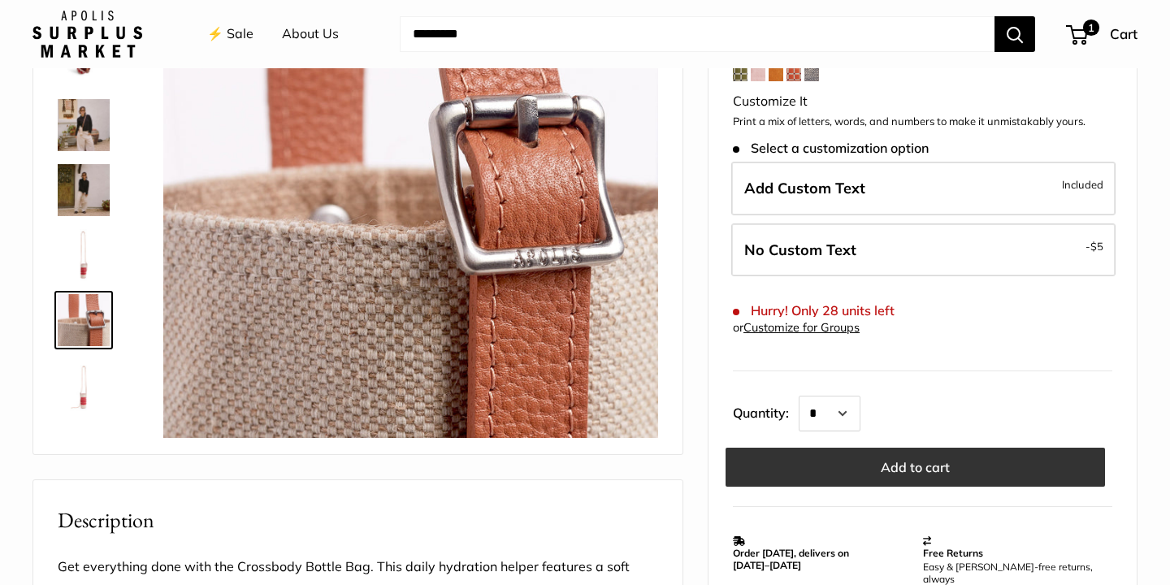
click at [898, 469] on button "Add to cart" at bounding box center [914, 467] width 379 height 39
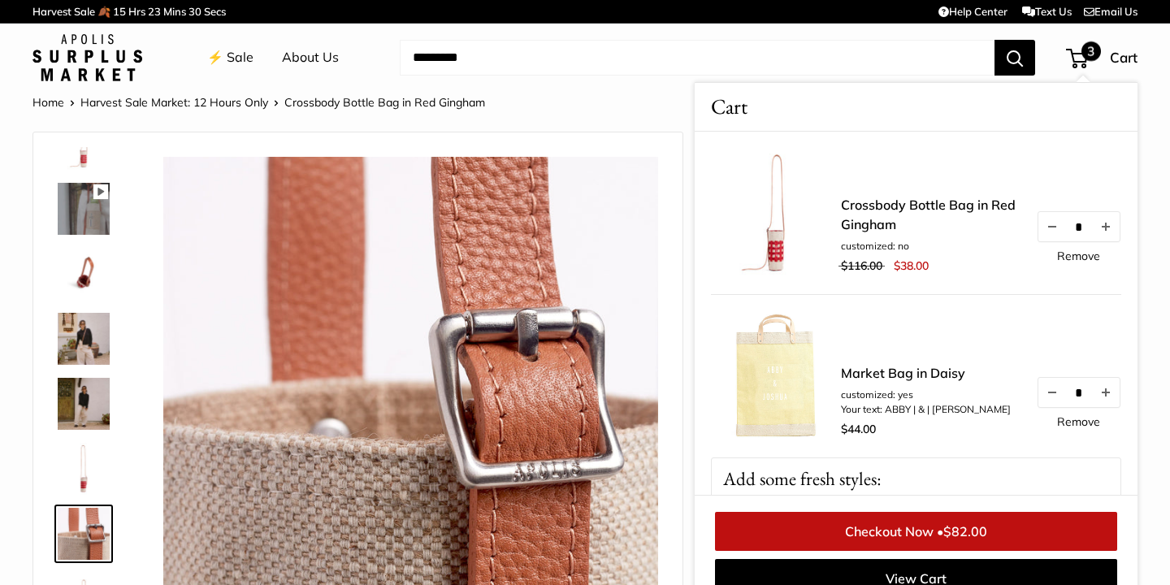
scroll to position [0, 0]
click at [246, 60] on link "⚡️ Sale" at bounding box center [230, 57] width 46 height 24
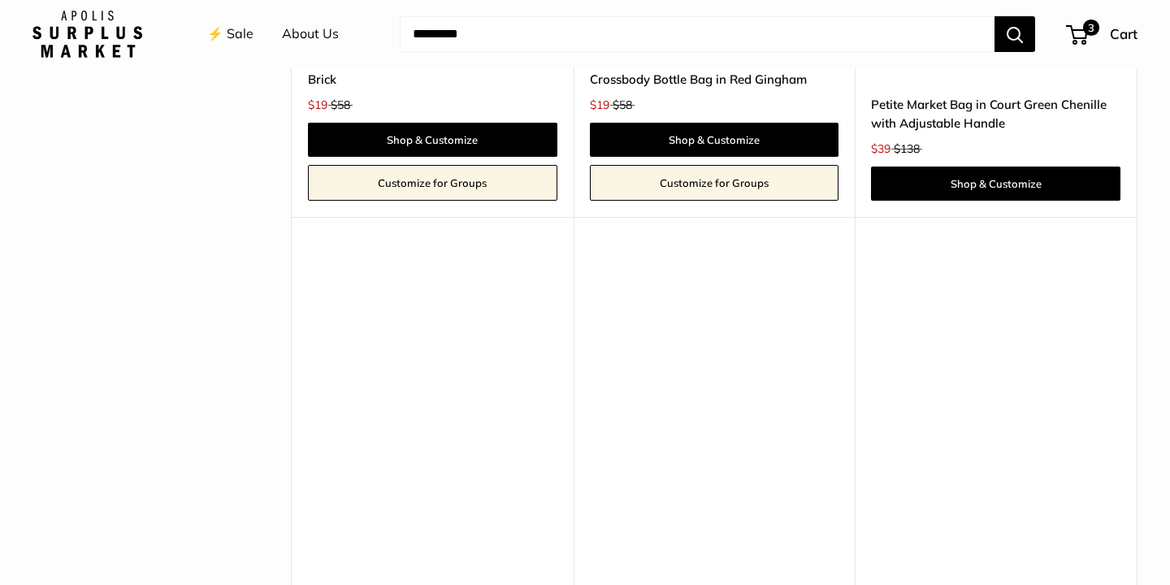
scroll to position [4106, 0]
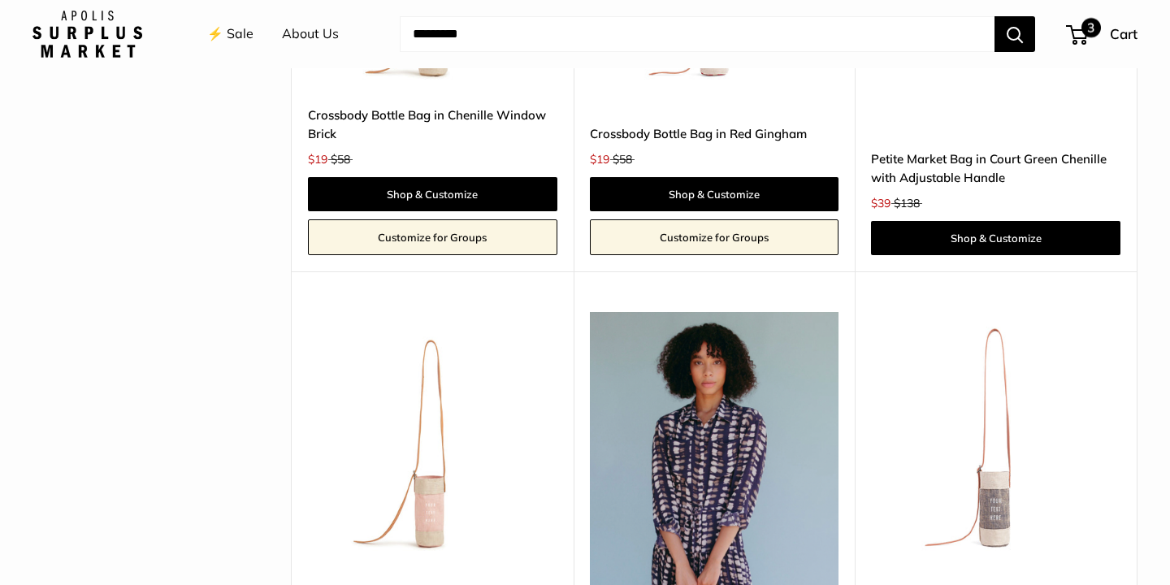
click at [1083, 24] on span "3" at bounding box center [1090, 27] width 19 height 19
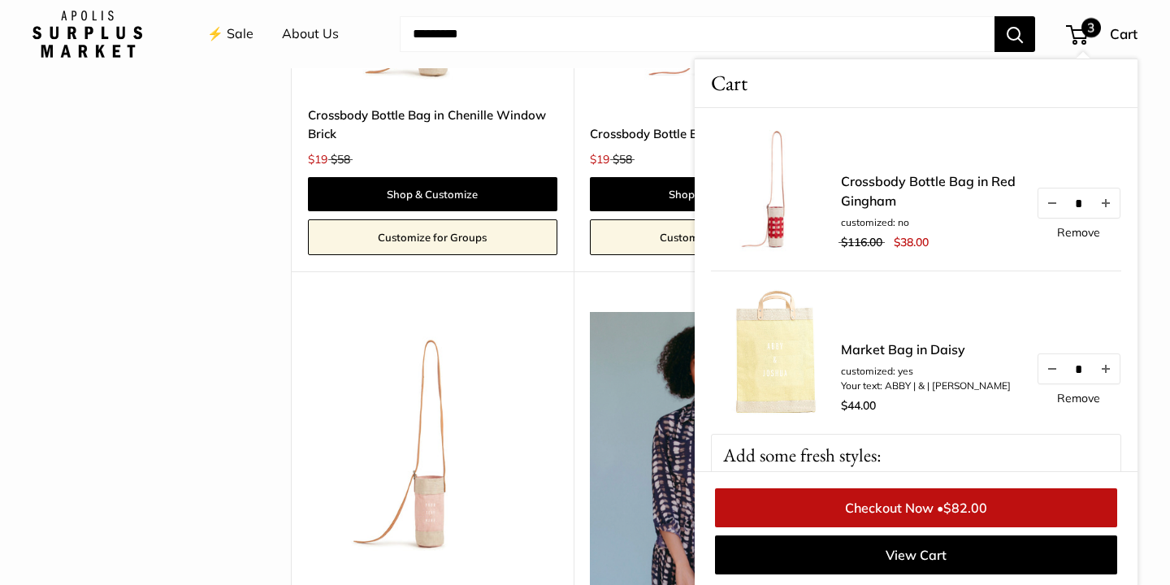
click at [910, 505] on link "Checkout Now • $82.00" at bounding box center [916, 507] width 402 height 39
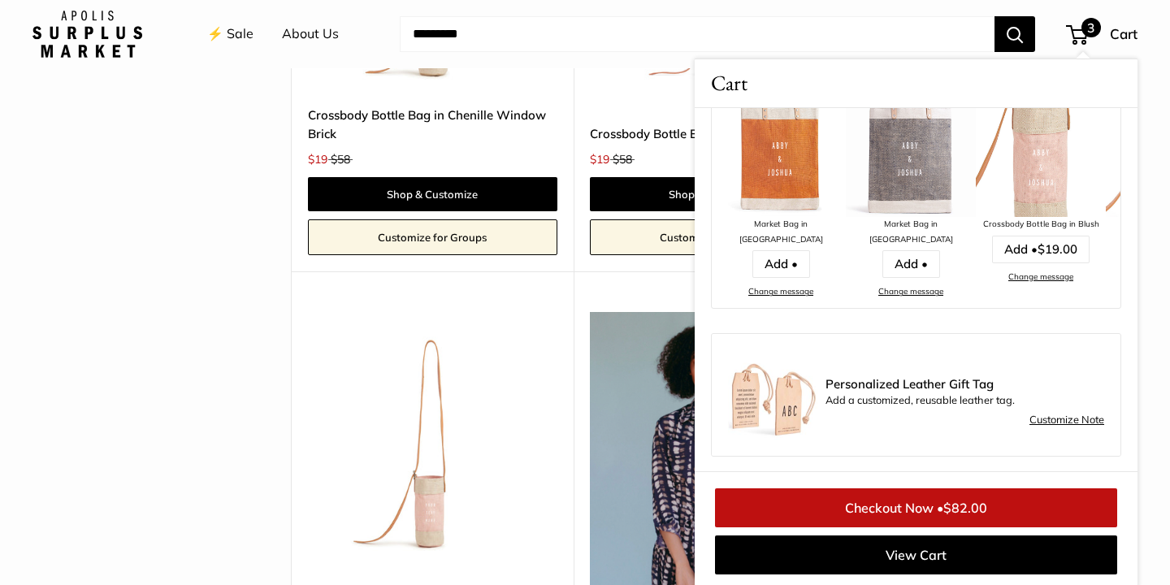
scroll to position [0, 0]
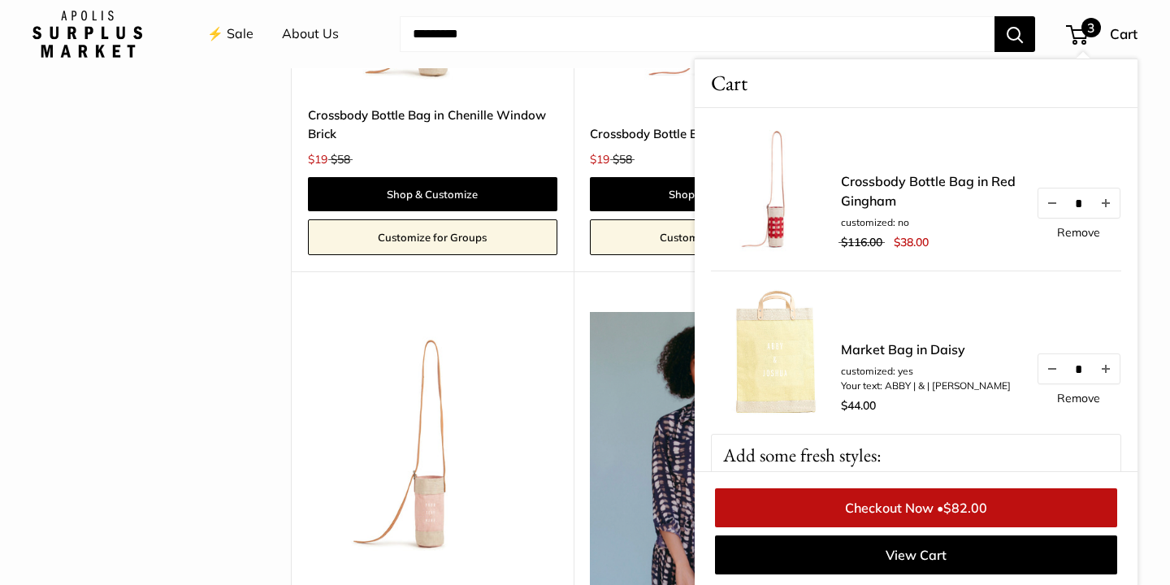
click at [1080, 29] on span "3" at bounding box center [1077, 34] width 22 height 19
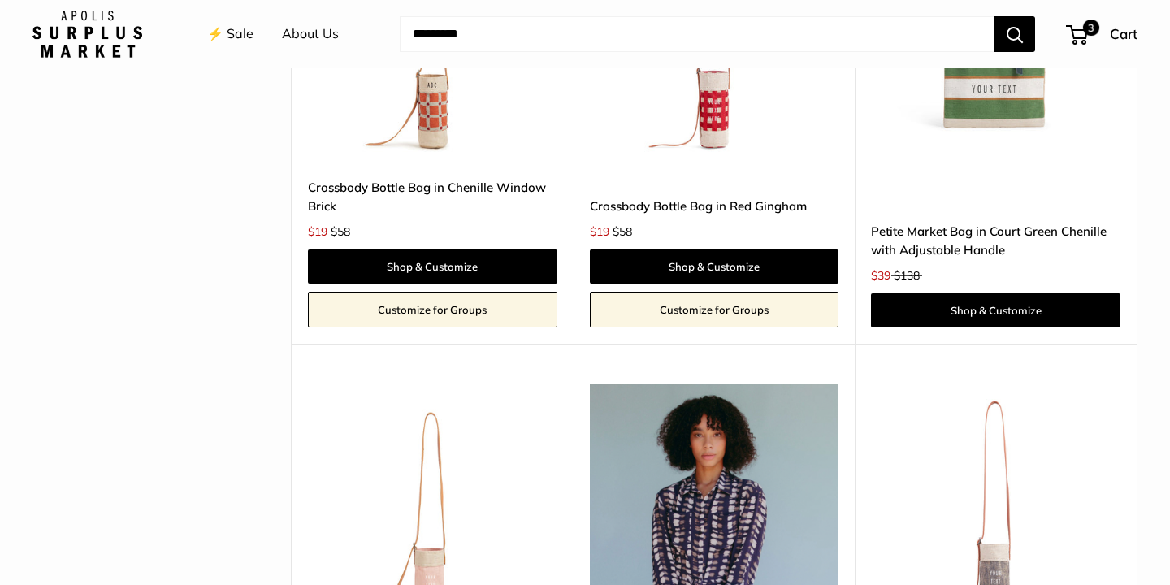
scroll to position [4028, 0]
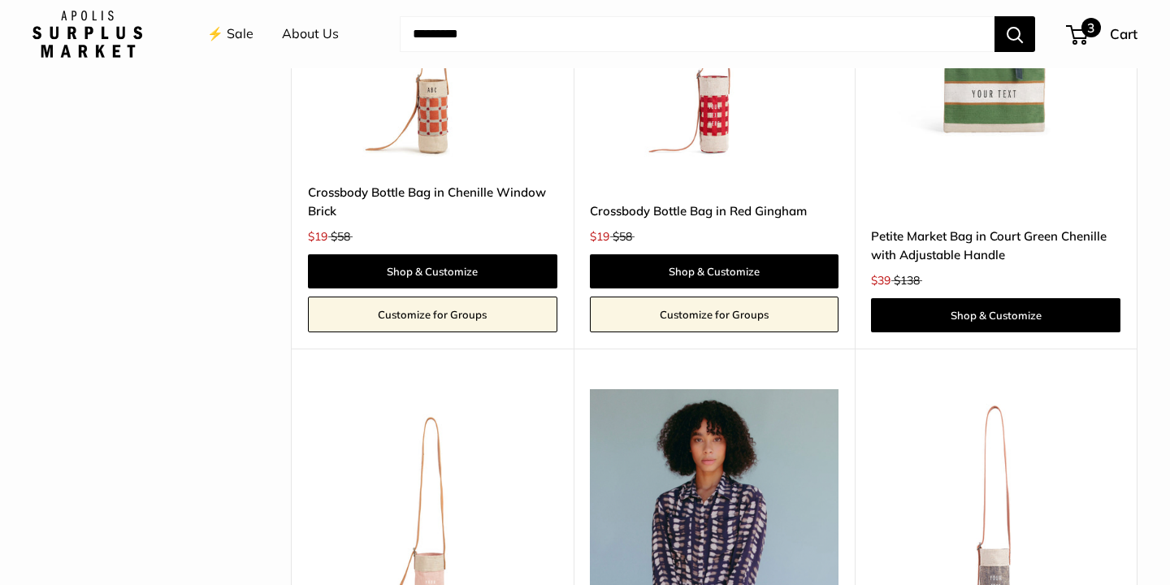
click at [1088, 26] on span "3" at bounding box center [1090, 27] width 19 height 19
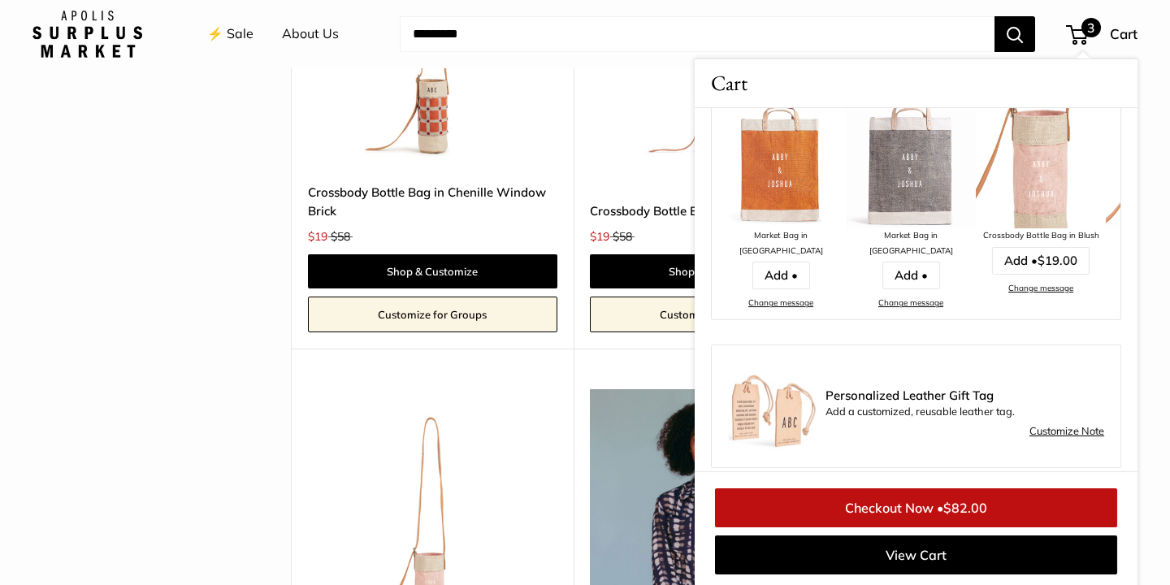
scroll to position [389, 0]
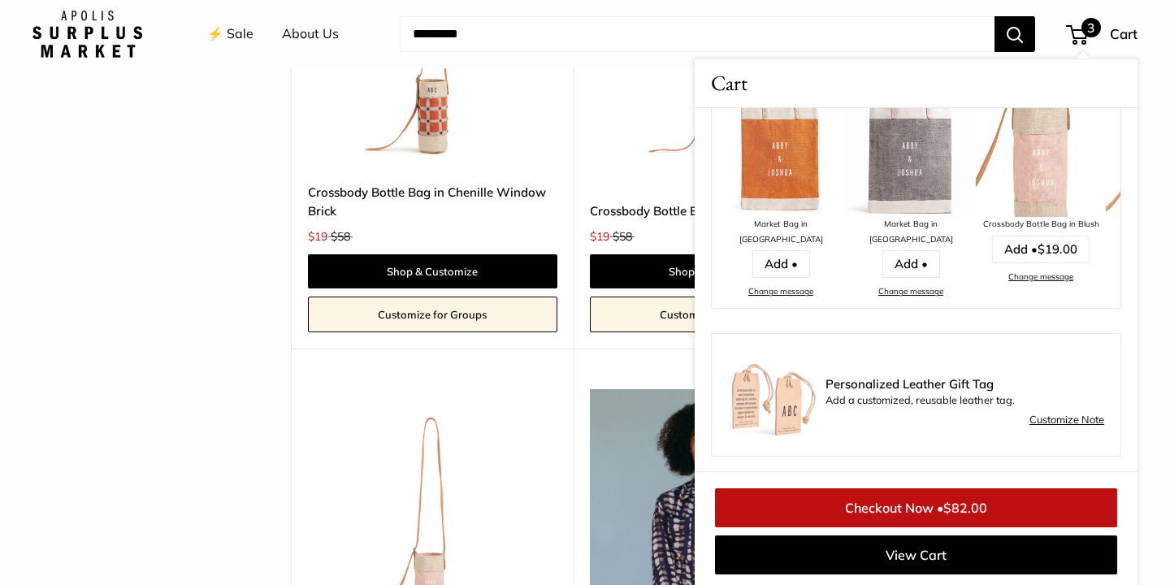
click at [907, 501] on link "Checkout Now • $82.00" at bounding box center [916, 507] width 402 height 39
